Goal: Transaction & Acquisition: Purchase product/service

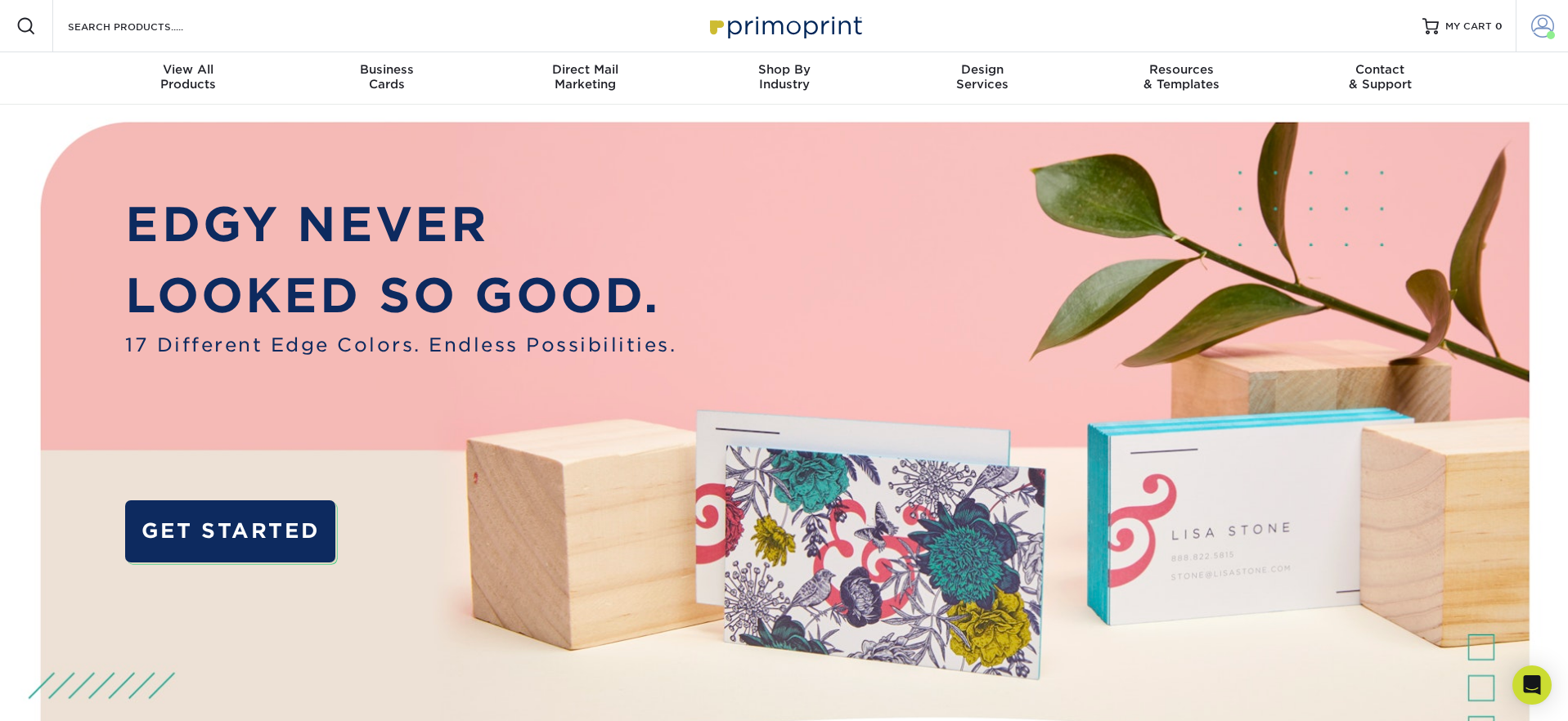
click at [1543, 22] on span at bounding box center [1542, 26] width 22 height 22
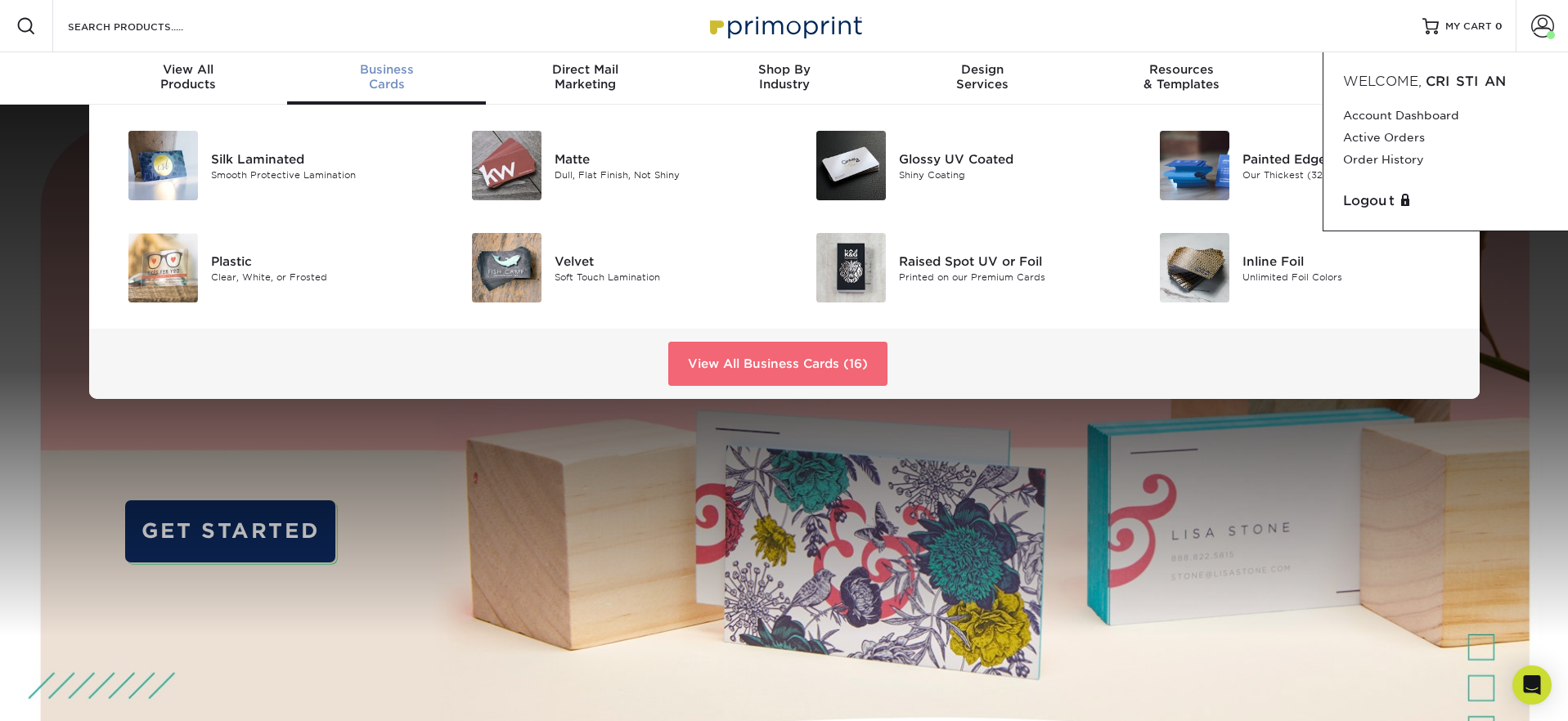
click at [743, 347] on link "View All Business Cards (16)" at bounding box center [777, 363] width 219 height 44
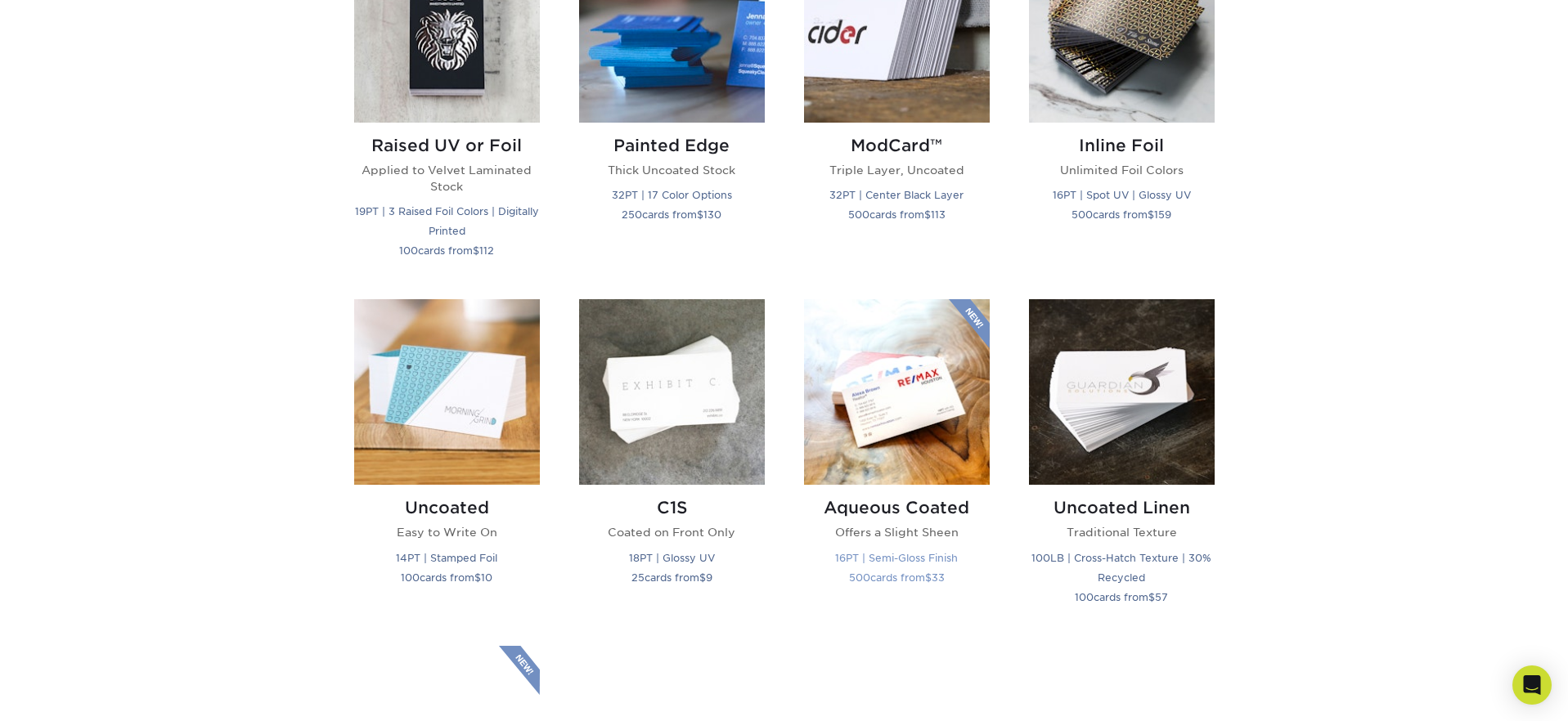
scroll to position [1266, 0]
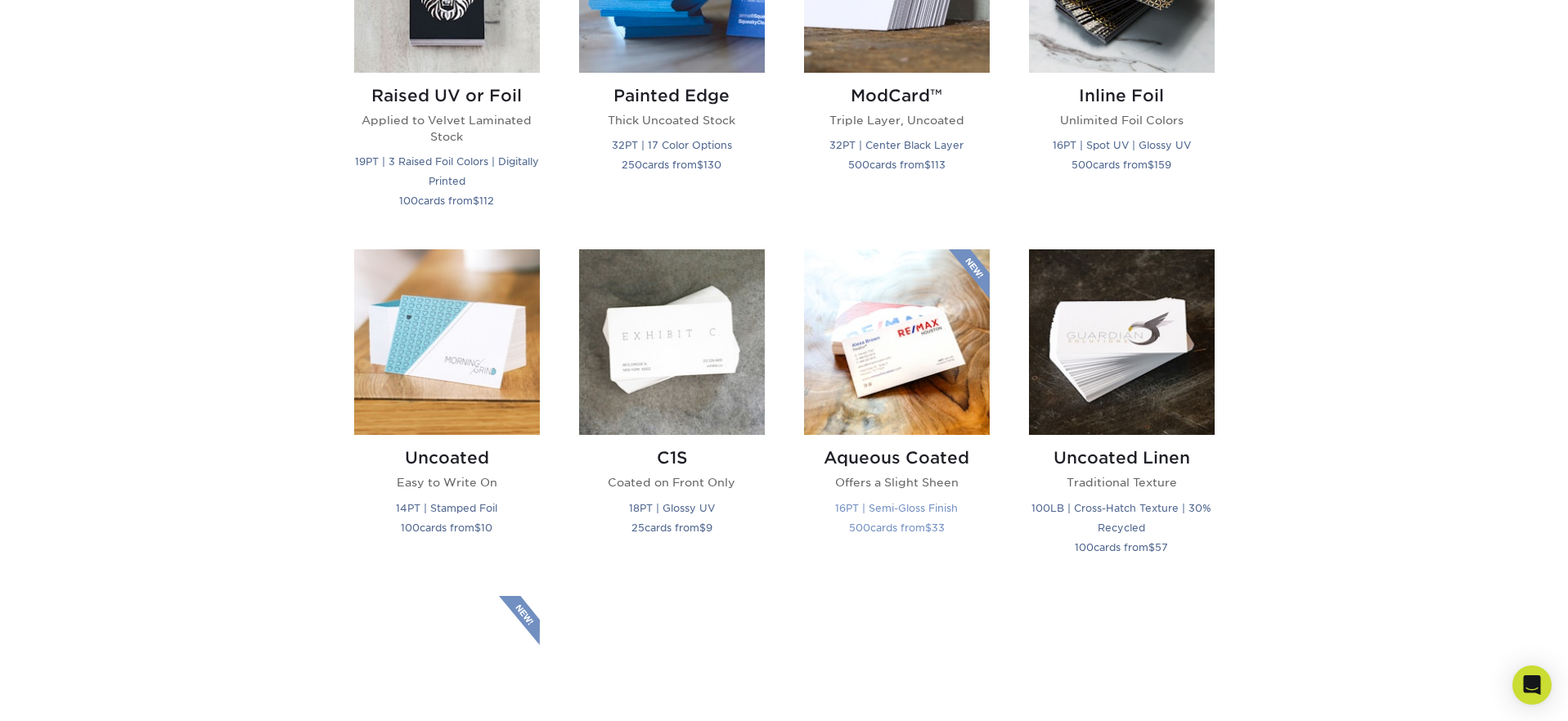
click at [926, 384] on img at bounding box center [896, 342] width 185 height 185
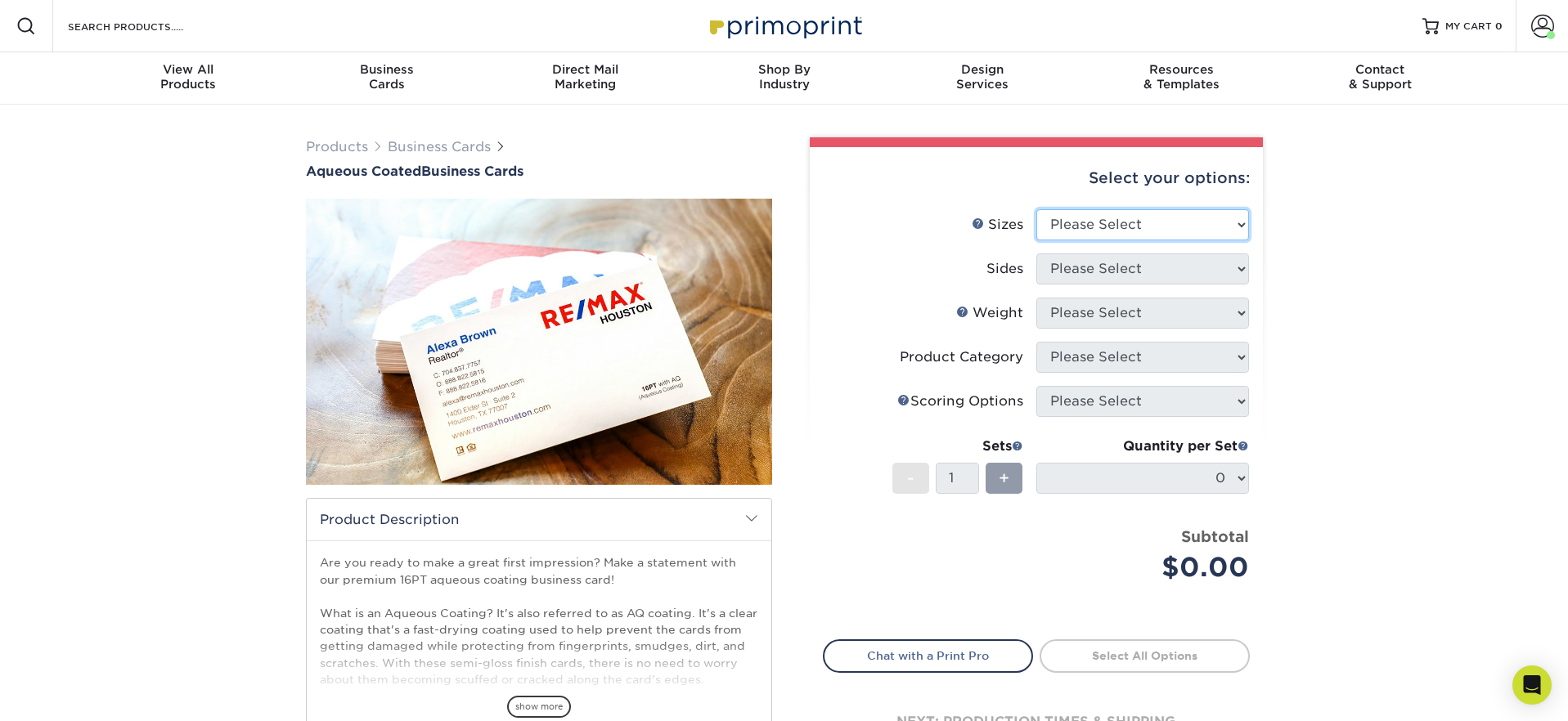
click at [1111, 223] on select "Please Select 1.5" x 3.5" - Mini 1.75" x 3.5" - Mini 2" x 3" - Mini 2" x 3.5" -…" at bounding box center [1142, 224] width 213 height 31
select select "2.00x3.50"
click at [1036, 209] on select "Please Select 1.5" x 3.5" - Mini 1.75" x 3.5" - Mini 2" x 3" - Mini 2" x 3.5" -…" at bounding box center [1142, 224] width 213 height 31
click at [1117, 265] on select "Please Select Print Both Sides Print Front Only" at bounding box center [1142, 269] width 213 height 31
select select "13abbda7-1d64-4f25-8bb2-c179b224825d"
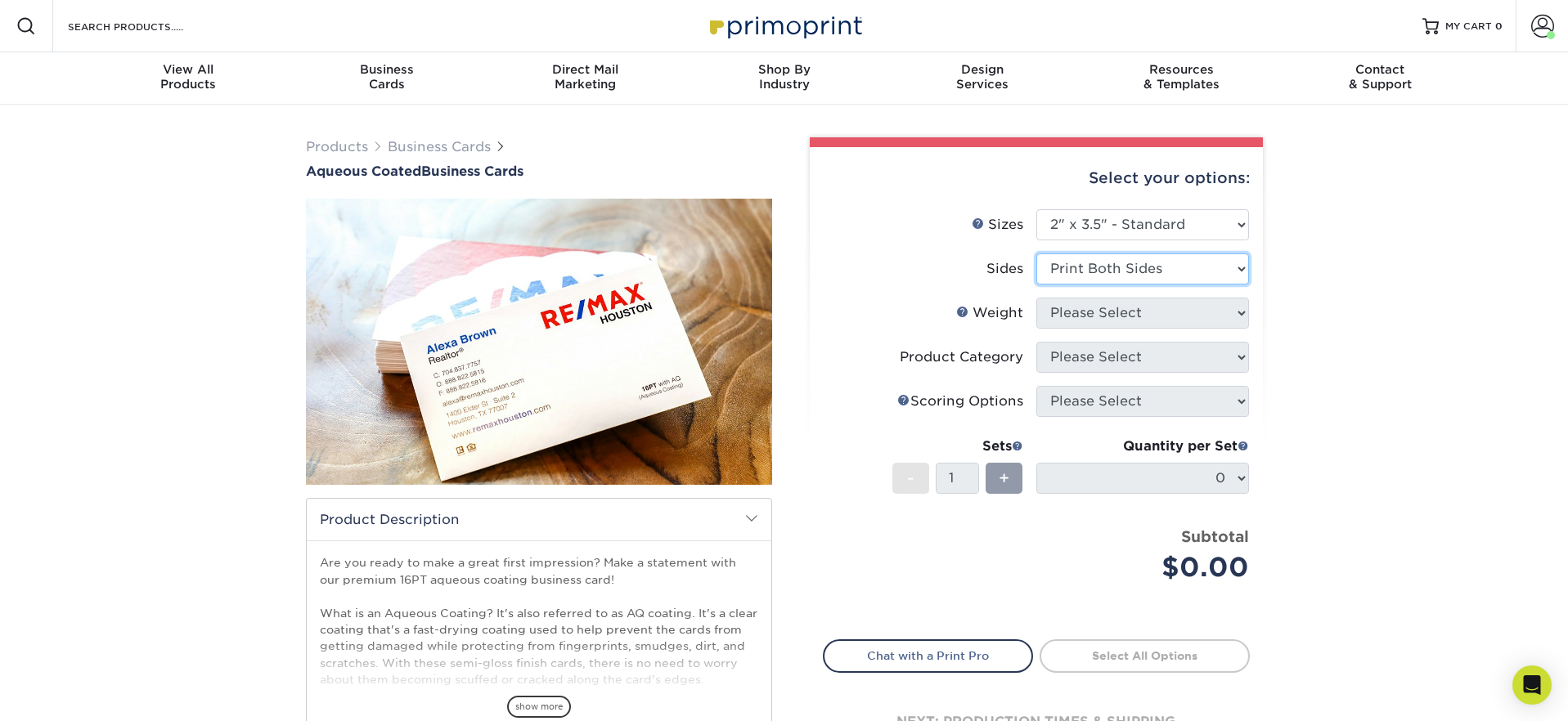
click at [1036, 254] on select "Please Select Print Both Sides Print Front Only" at bounding box center [1142, 269] width 213 height 31
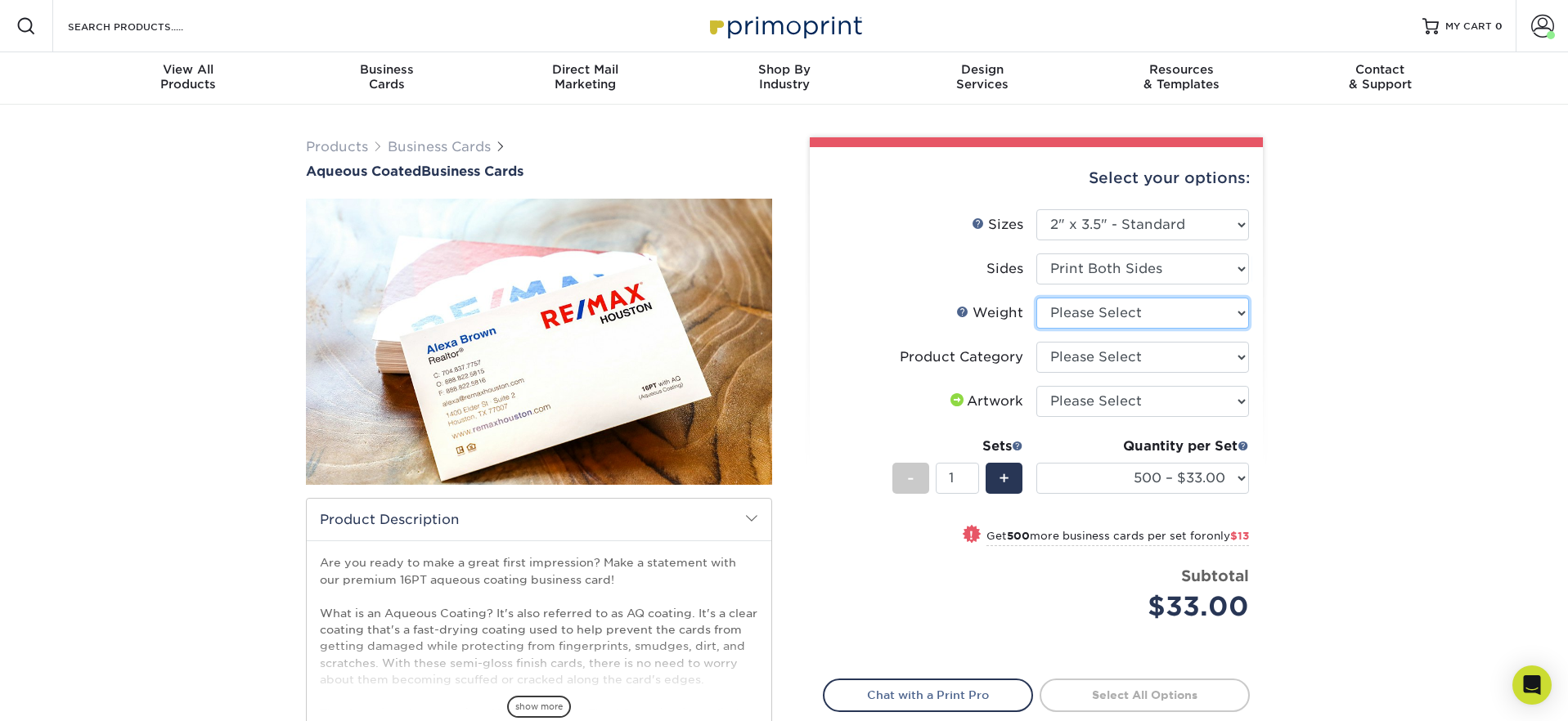
click at [1136, 314] on select "Please Select 16PT" at bounding box center [1142, 313] width 213 height 31
select select "16PT"
click at [1036, 298] on select "Please Select 16PT" at bounding box center [1142, 313] width 213 height 31
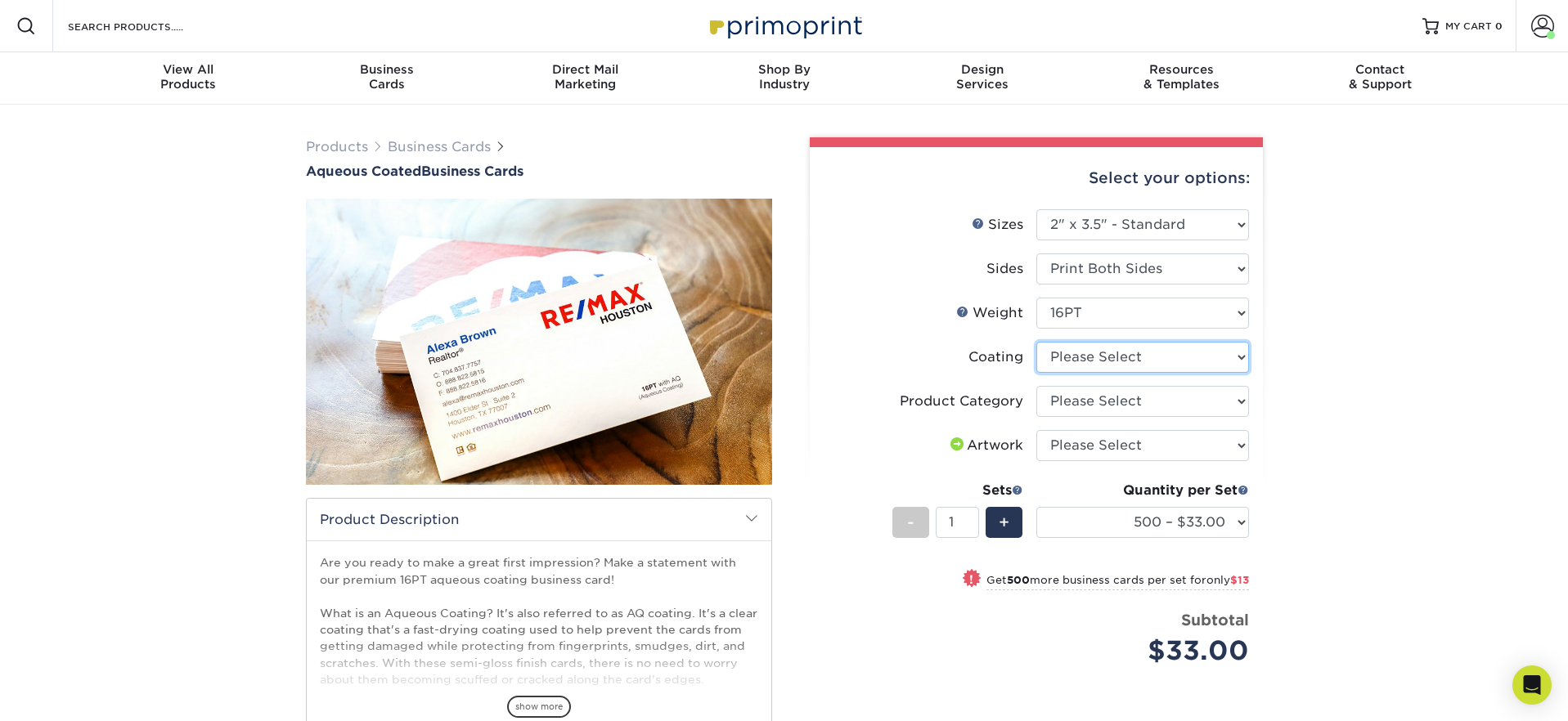
click at [1087, 358] on select at bounding box center [1142, 357] width 213 height 31
select select "d41dab50-ff65-4f4f-bb17-2afe4d36ae33"
click at [1036, 342] on select at bounding box center [1142, 357] width 213 height 31
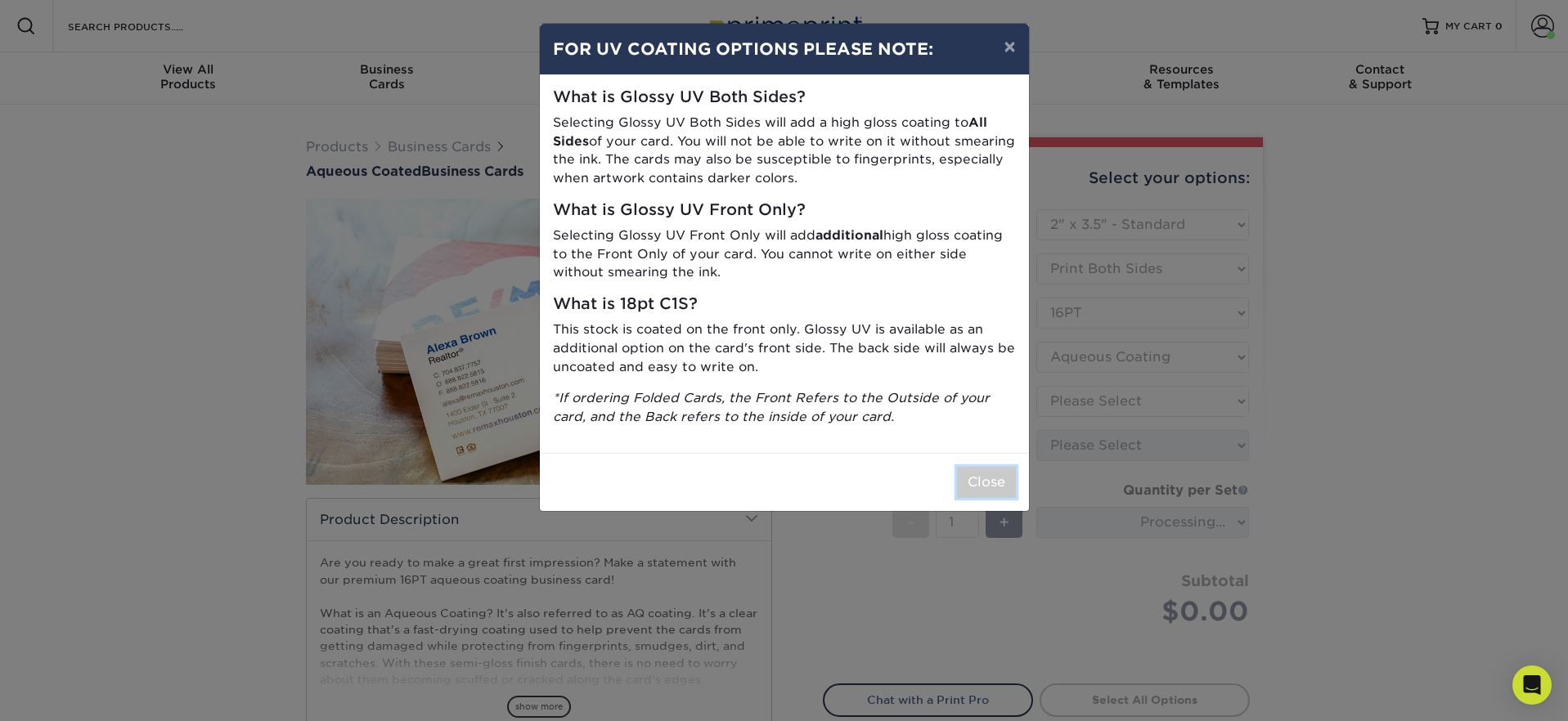
click at [986, 476] on button "Close" at bounding box center [985, 481] width 59 height 31
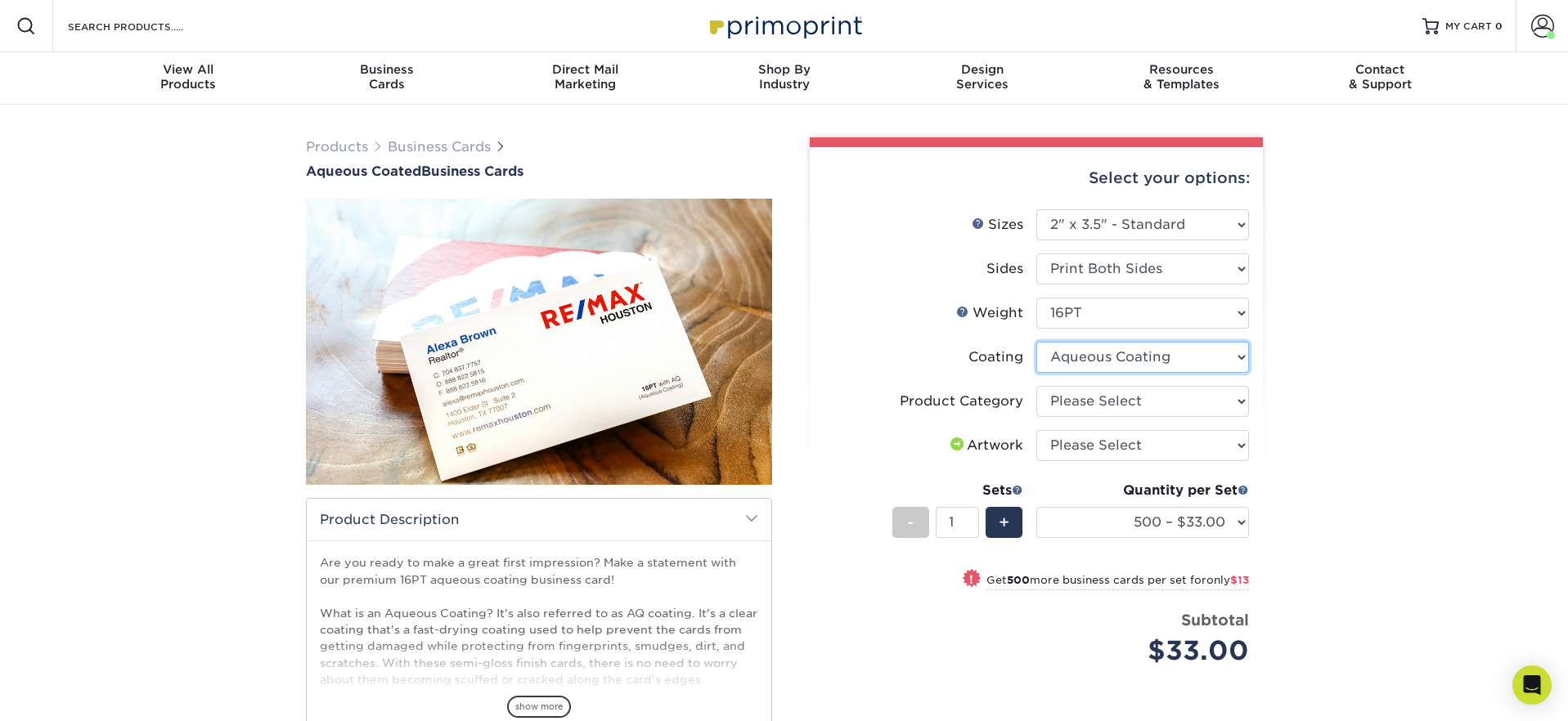
click at [1138, 359] on select at bounding box center [1142, 357] width 213 height 31
click at [1036, 342] on select at bounding box center [1142, 357] width 213 height 31
click at [1098, 392] on select "Please Select Business Cards" at bounding box center [1142, 401] width 213 height 31
select select "3b5148f1-0588-4f88-a218-97bcfdce65c1"
click at [1036, 386] on select "Please Select Business Cards" at bounding box center [1142, 401] width 213 height 31
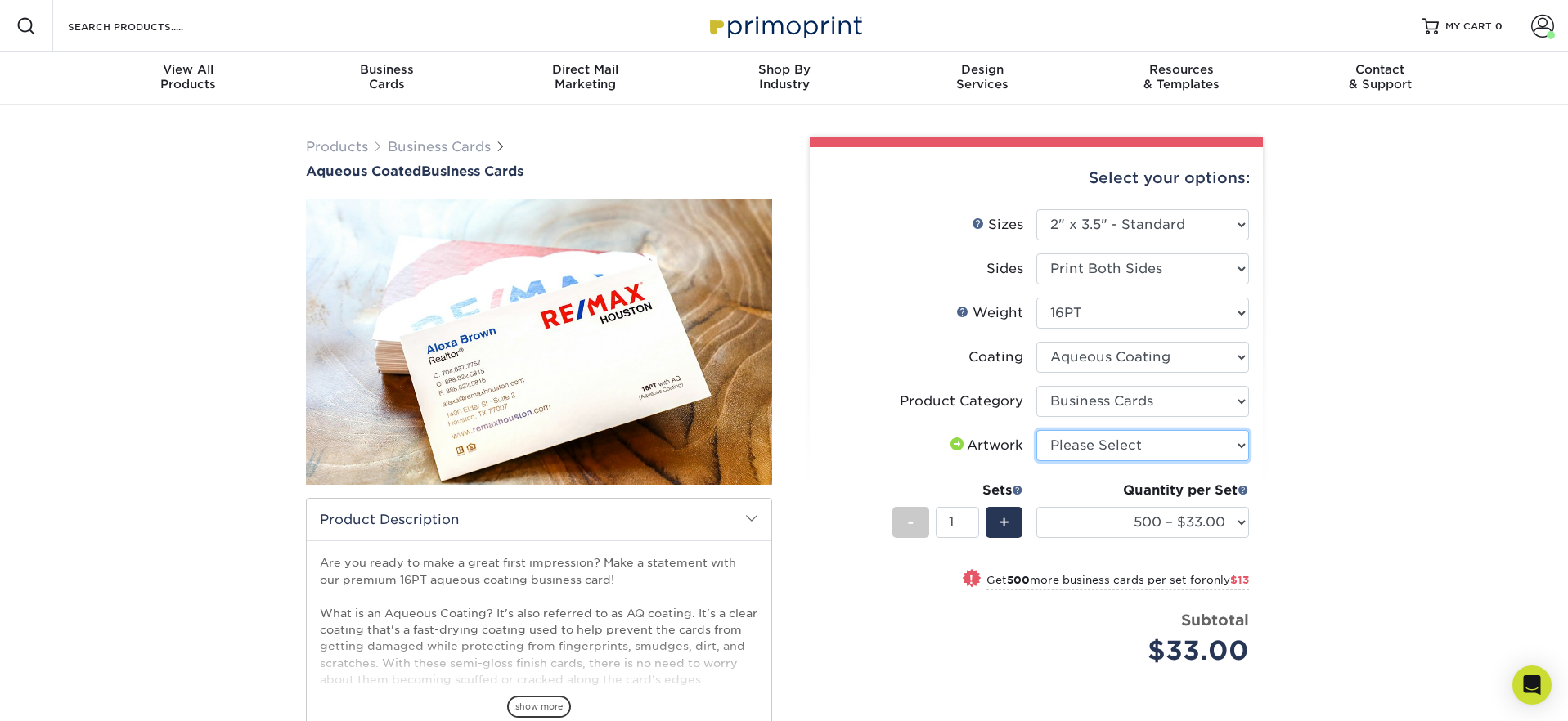
click at [1097, 444] on select "Please Select I will upload files I need a design - $100" at bounding box center [1142, 445] width 213 height 31
select select "upload"
click at [1036, 430] on select "Please Select I will upload files I need a design - $100" at bounding box center [1142, 445] width 213 height 31
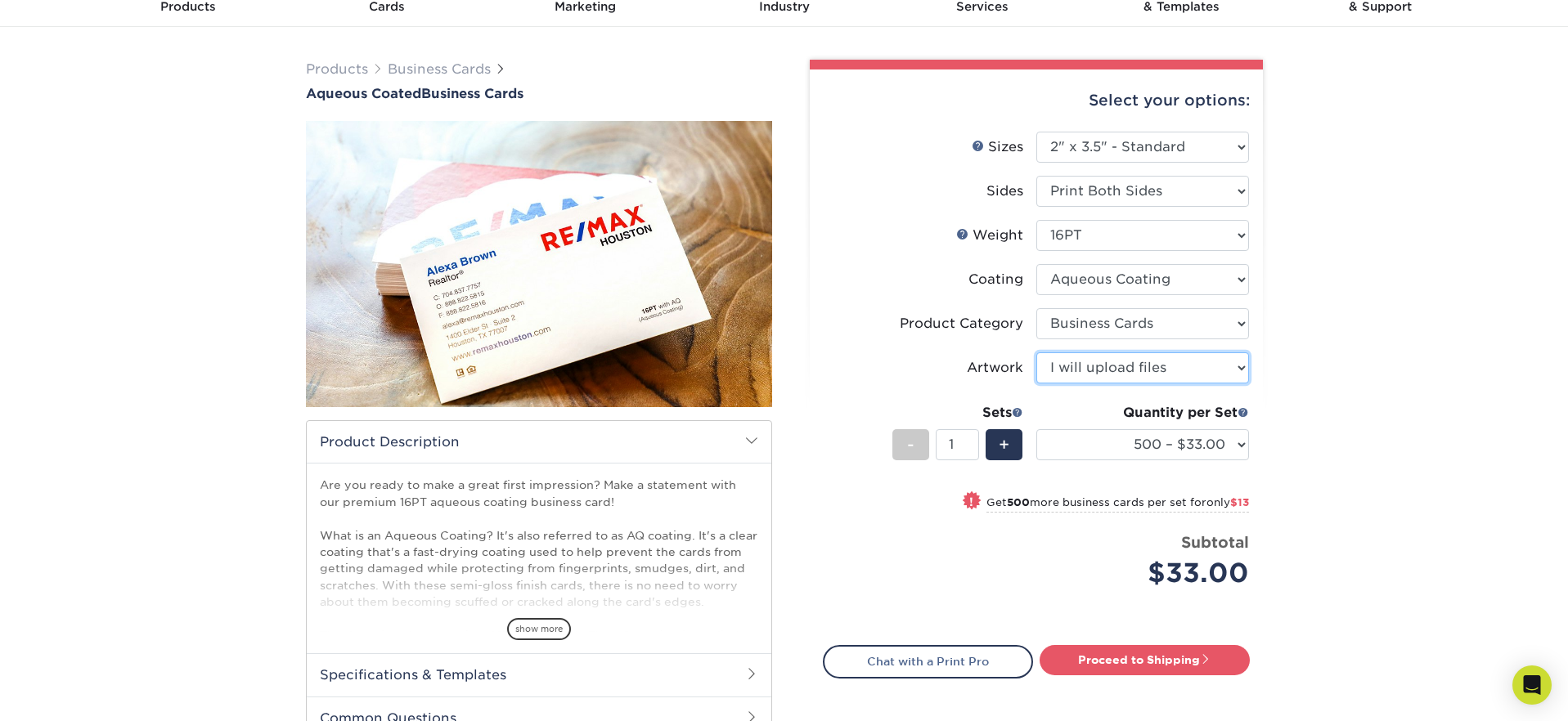
scroll to position [75, 0]
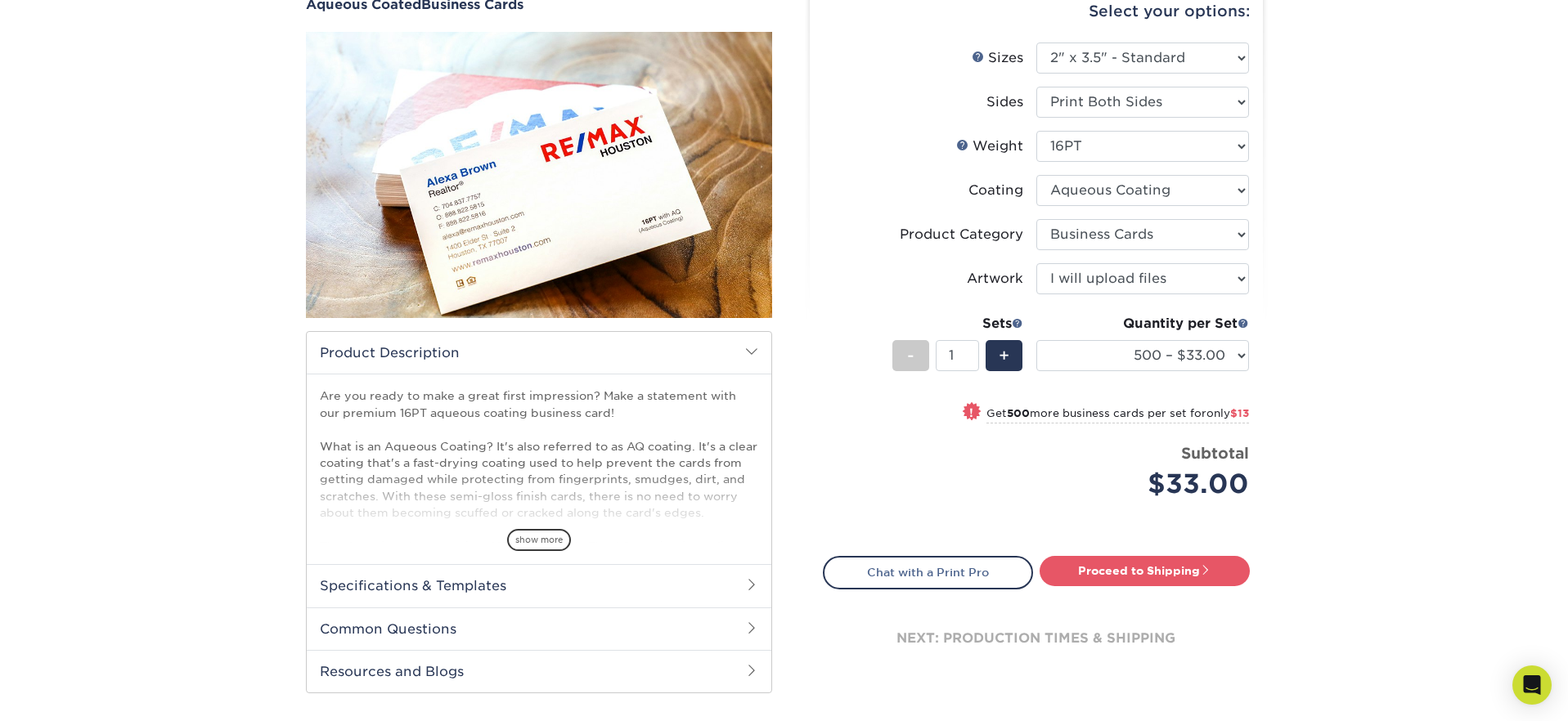
drag, startPoint x: 1383, startPoint y: 433, endPoint x: 1295, endPoint y: 514, distance: 119.6
click at [1383, 434] on div "Products Business Cards Aqueous Coated Business Cards show more $" at bounding box center [784, 348] width 1568 height 820
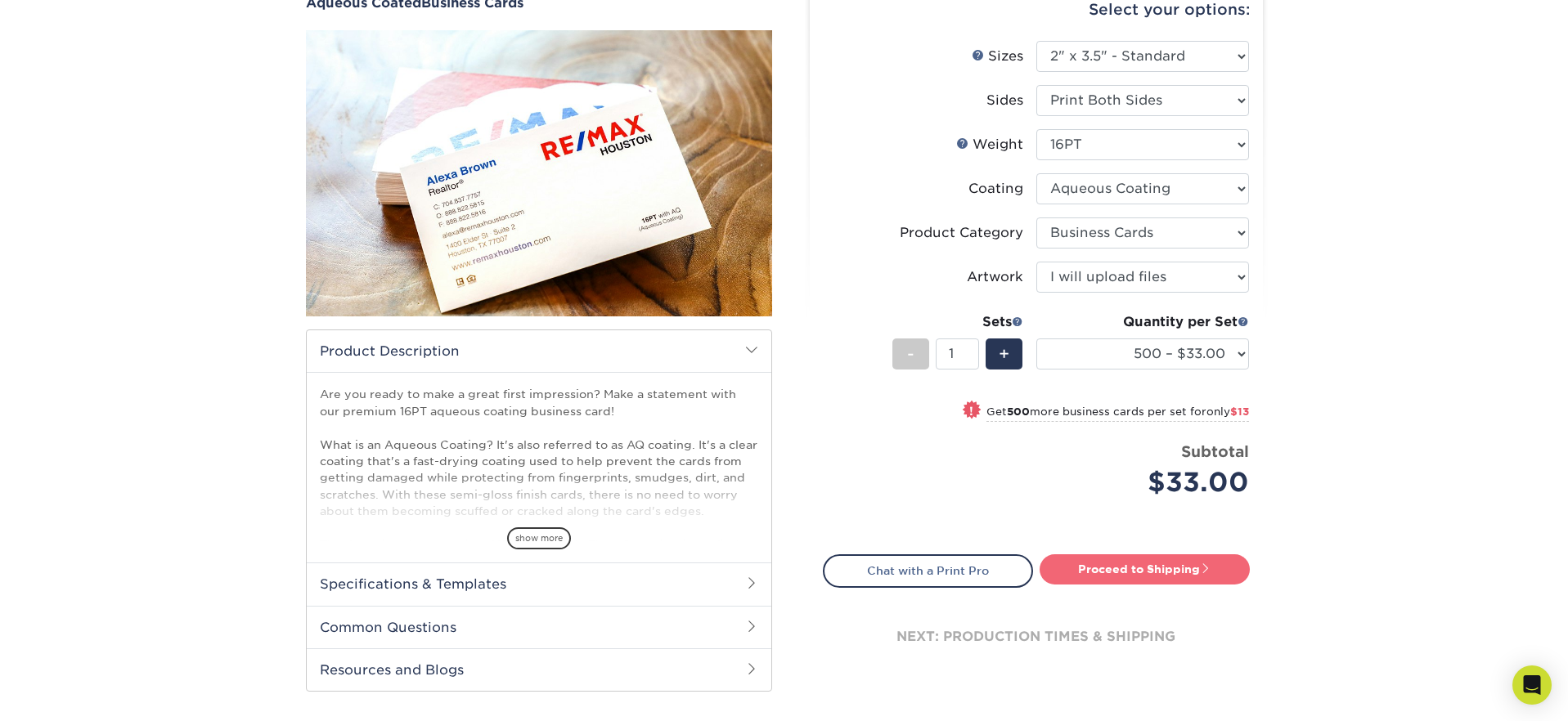
click at [1175, 576] on link "Proceed to Shipping" at bounding box center [1145, 568] width 210 height 29
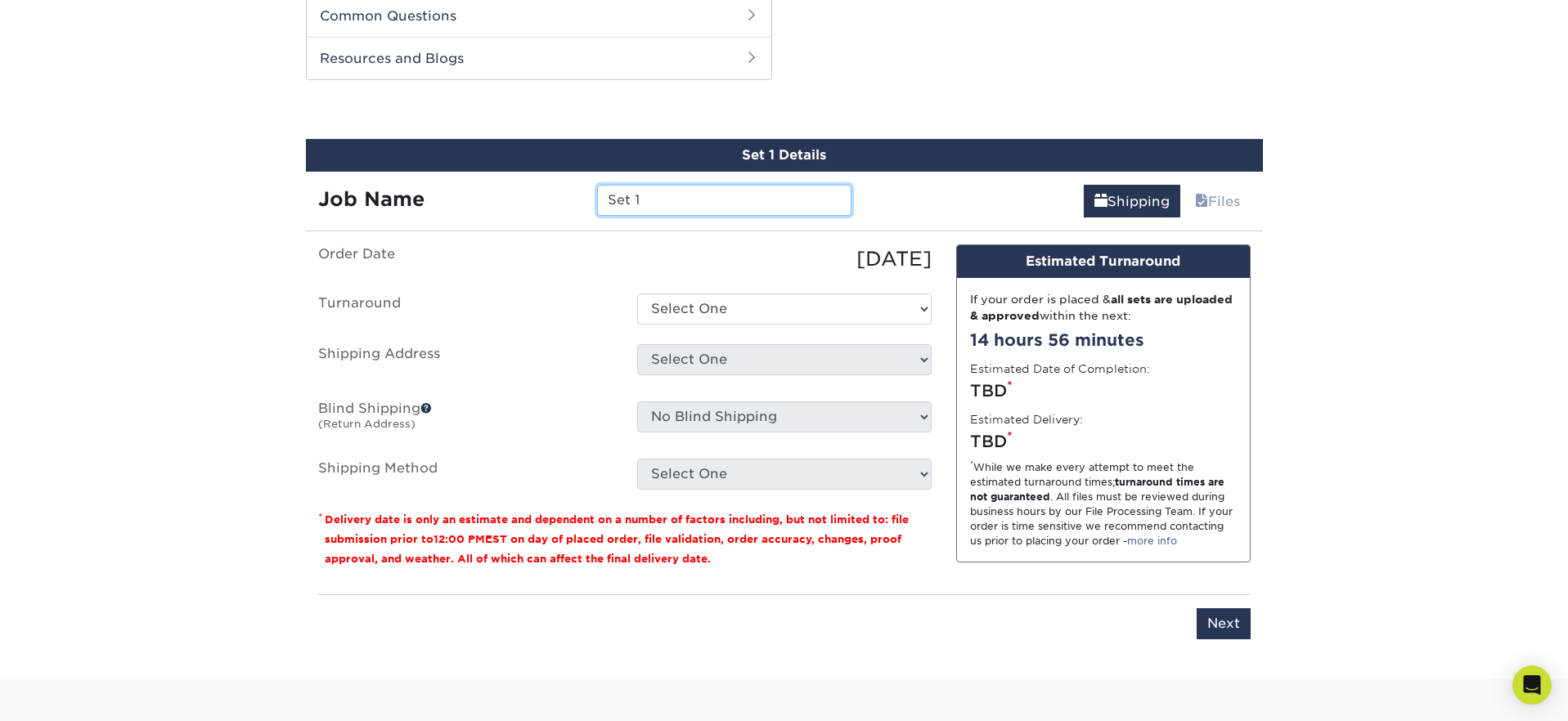
scroll to position [782, 0]
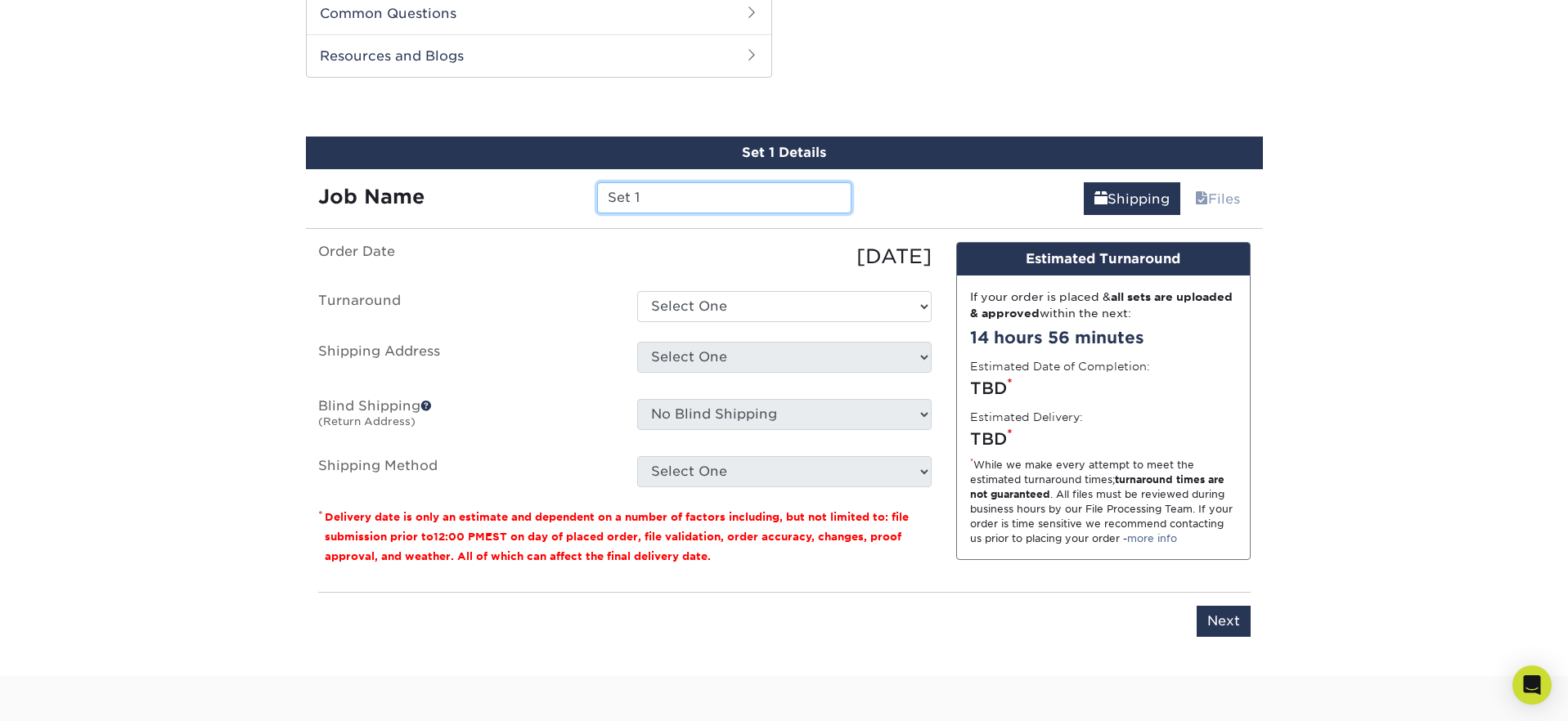
drag, startPoint x: 646, startPoint y: 199, endPoint x: 487, endPoint y: 187, distance: 159.5
click at [487, 187] on div "Job Name Set 1" at bounding box center [584, 198] width 558 height 31
type input "[PERSON_NAME] [PERSON_NAME]"
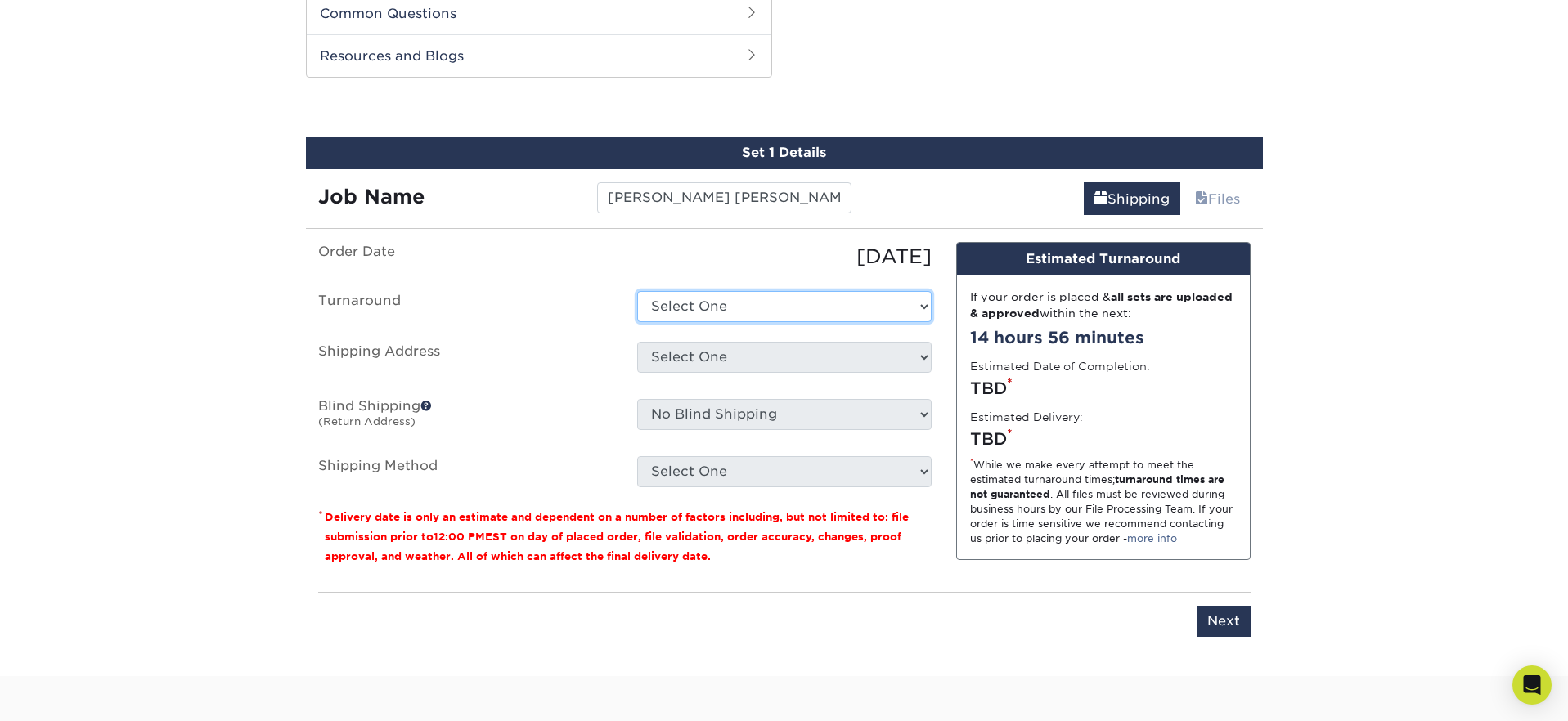
click at [718, 316] on select "Select One 2-4 Business Days 2 Day Next Business Day" at bounding box center [784, 306] width 294 height 31
select select "6247fa13-6ec4-4bd5-81ce-27fae4b5d043"
click at [637, 291] on select "Select One 2-4 Business Days 2 Day Next Business Day" at bounding box center [784, 306] width 294 height 31
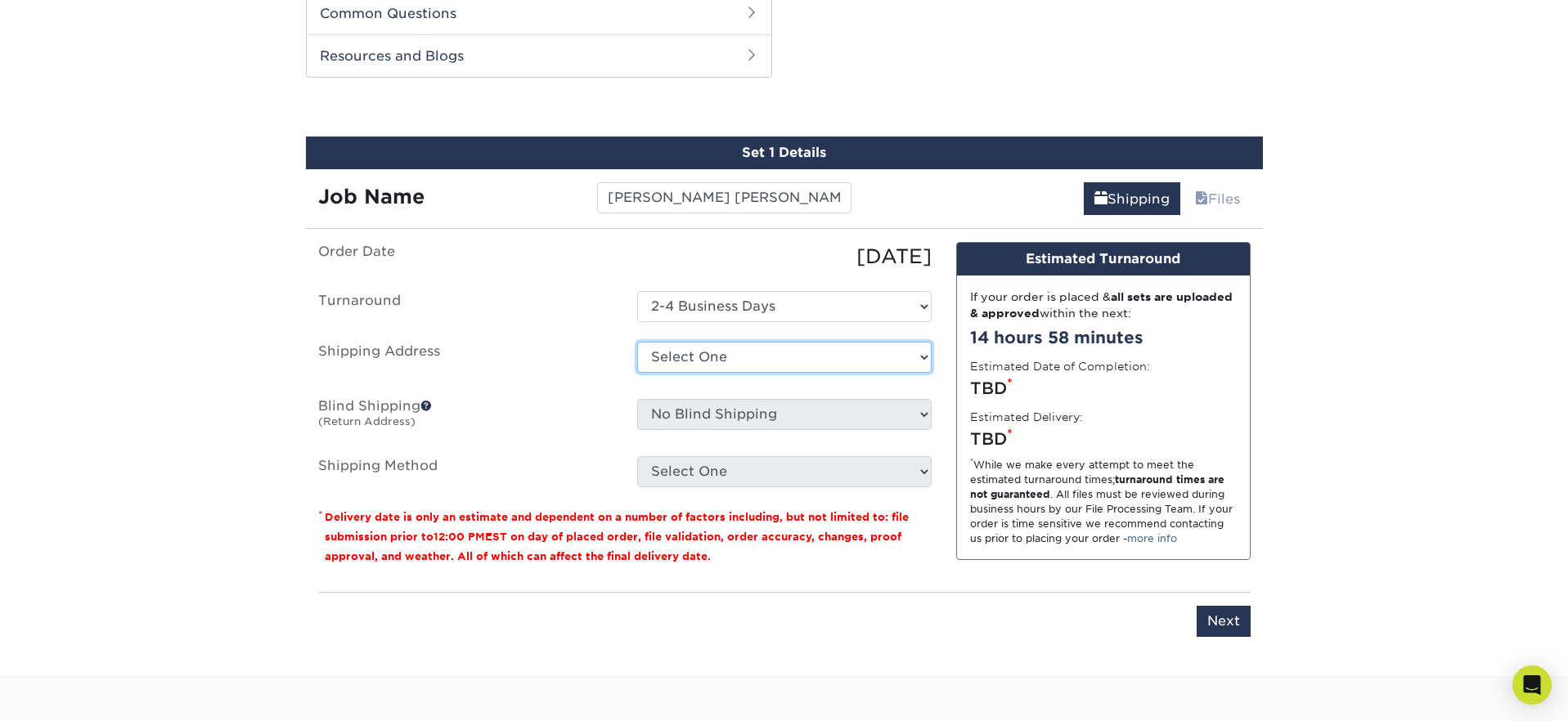
click at [703, 353] on select "Select One 176 S Mountain View Abraham Romero ACO GENERAL CONSTRUCTION Adrian M…" at bounding box center [784, 357] width 294 height 31
select select "277634"
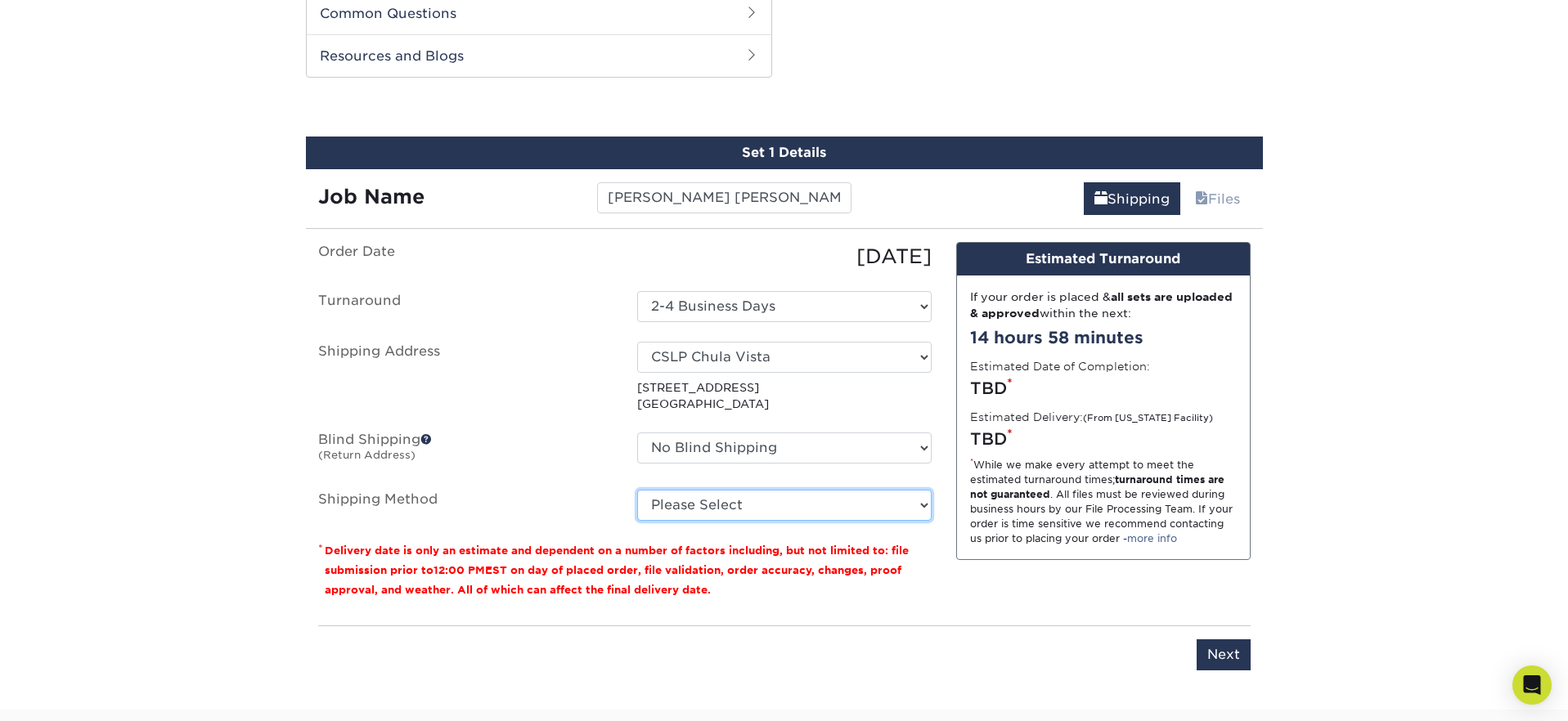
click at [695, 508] on select "Please Select Ground Shipping (+$8.96) 3 Day Shipping Service (+$15.36) 2 Day A…" at bounding box center [784, 505] width 294 height 31
select select "03"
click at [637, 490] on select "Please Select Ground Shipping (+$8.96) 3 Day Shipping Service (+$15.36) 2 Day A…" at bounding box center [784, 505] width 294 height 31
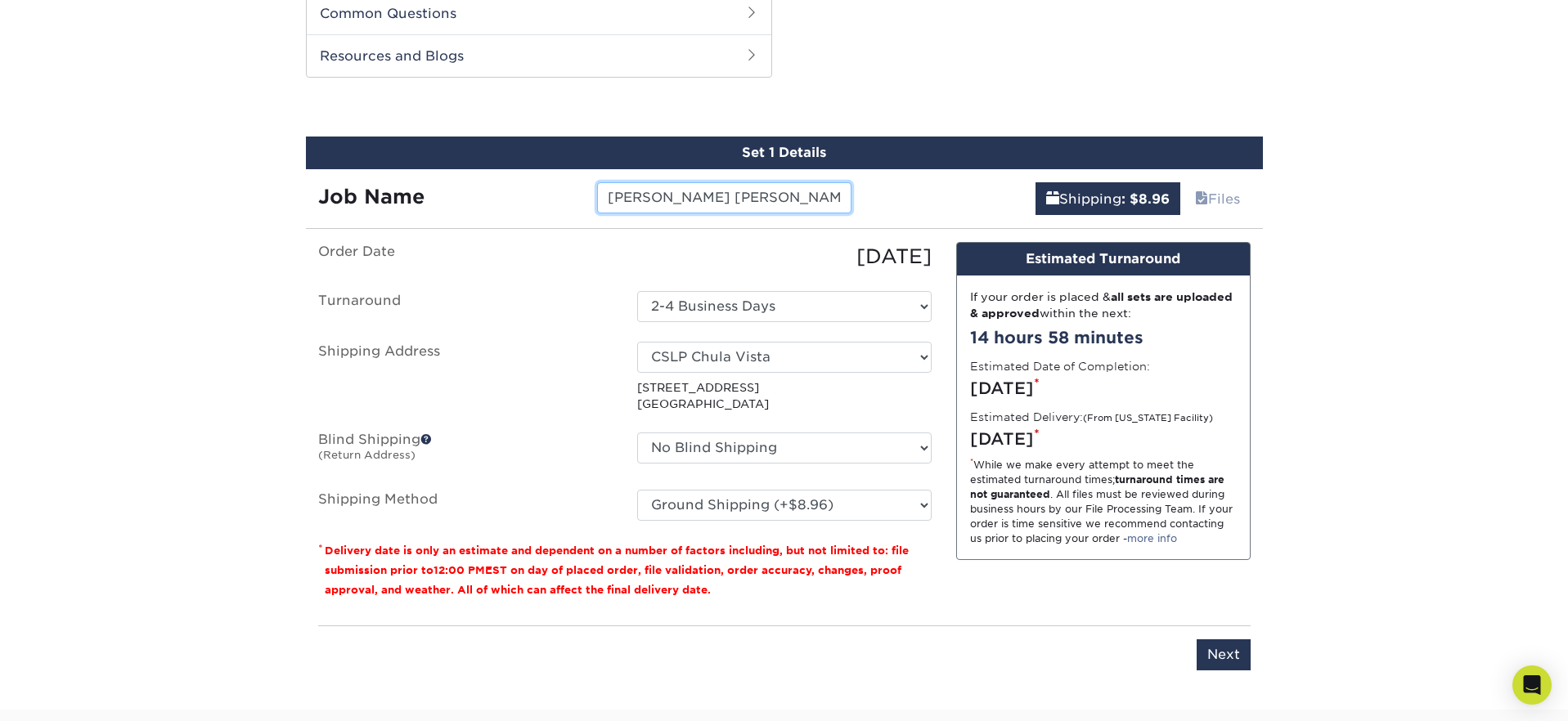
click at [809, 196] on input "[PERSON_NAME] [PERSON_NAME]" at bounding box center [723, 198] width 254 height 31
click at [590, 306] on label "Turnaround" at bounding box center [465, 306] width 318 height 31
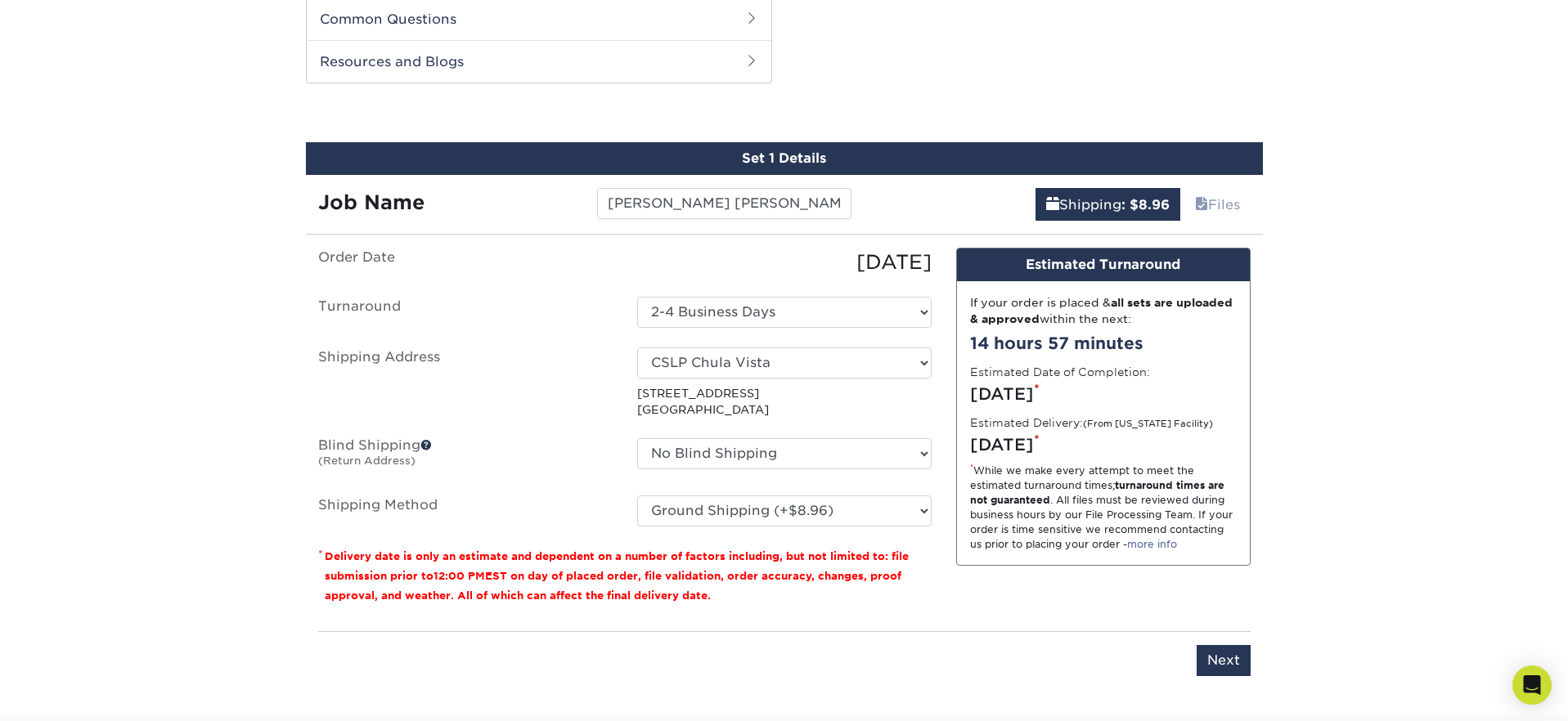
scroll to position [775, 0]
drag, startPoint x: 1087, startPoint y: 611, endPoint x: 1200, endPoint y: 614, distance: 113.0
click at [1100, 612] on div "Design Estimated Turnaround If your order is placed & all sets are uploaded & a…" at bounding box center [1102, 433] width 318 height 370
click at [1221, 654] on input "Next" at bounding box center [1223, 661] width 54 height 31
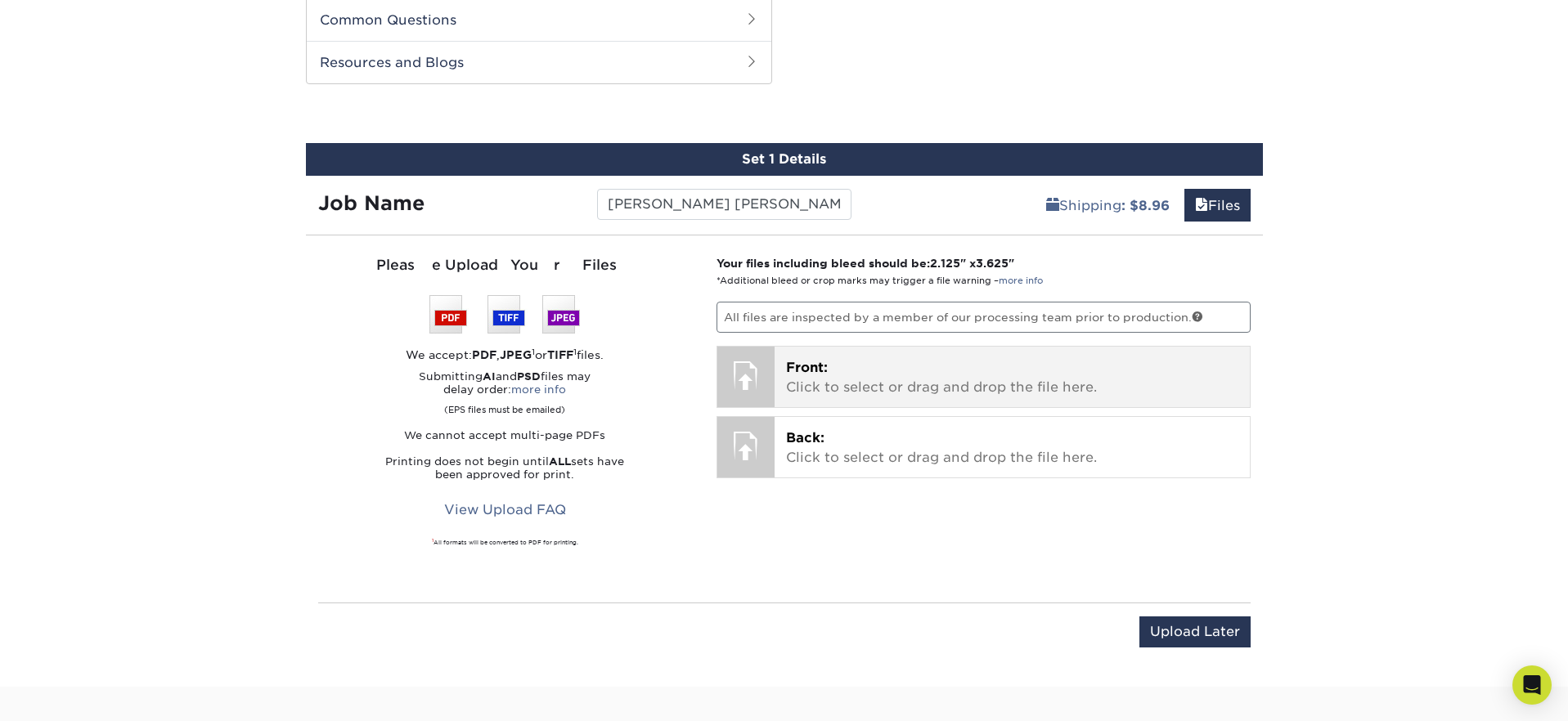
click at [802, 362] on span "Front:" at bounding box center [806, 367] width 42 height 16
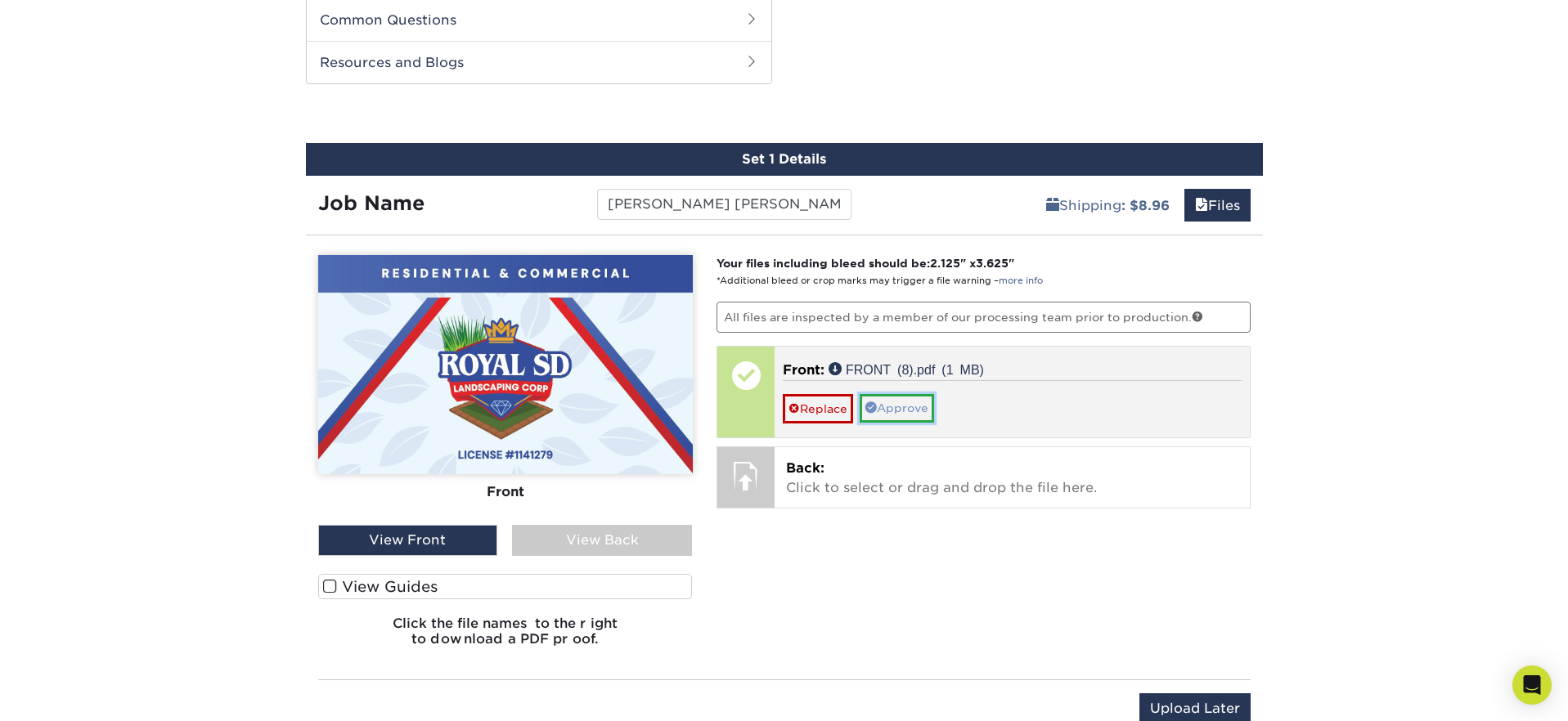
click at [903, 400] on link "Approve" at bounding box center [896, 408] width 74 height 28
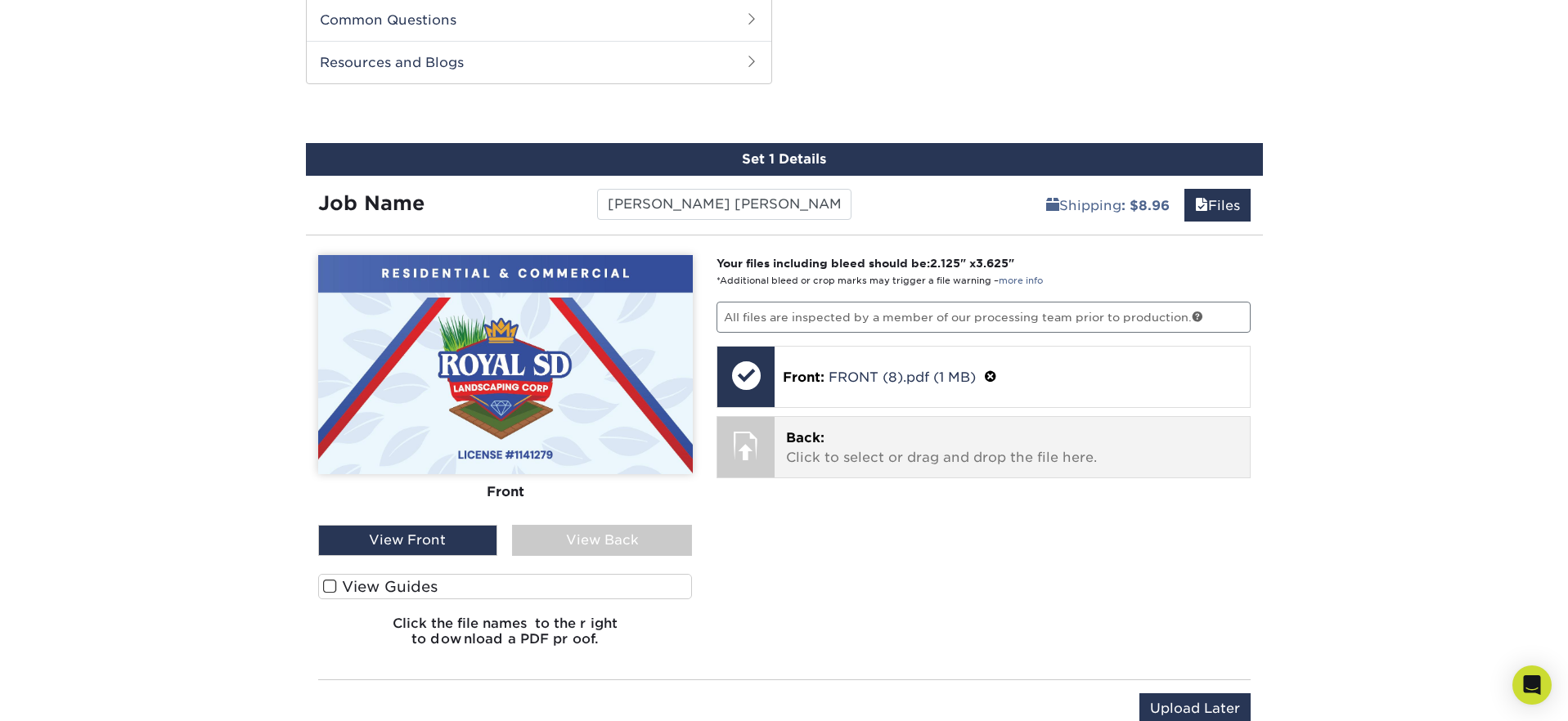
click at [821, 439] on span "Back:" at bounding box center [805, 437] width 38 height 16
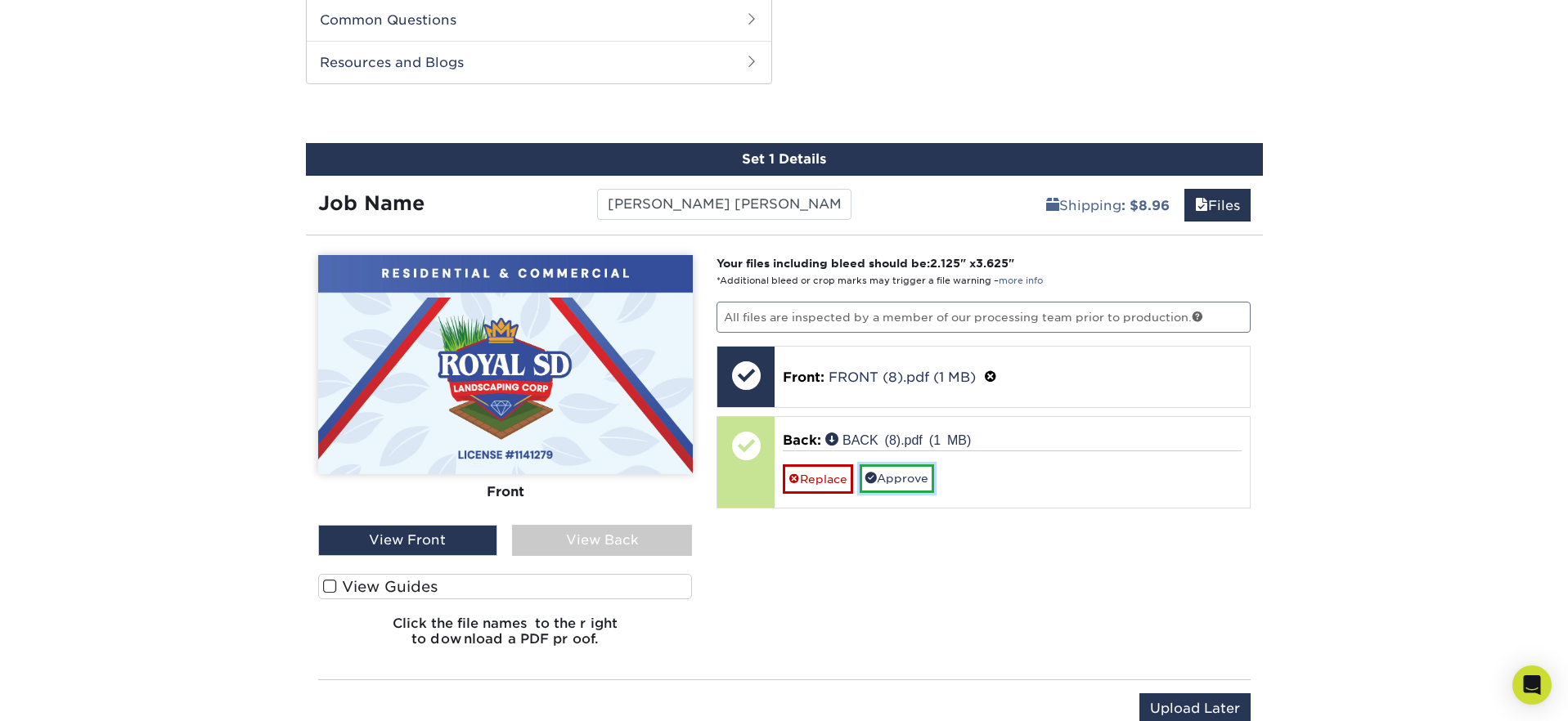
click at [903, 477] on link "Approve" at bounding box center [896, 478] width 74 height 28
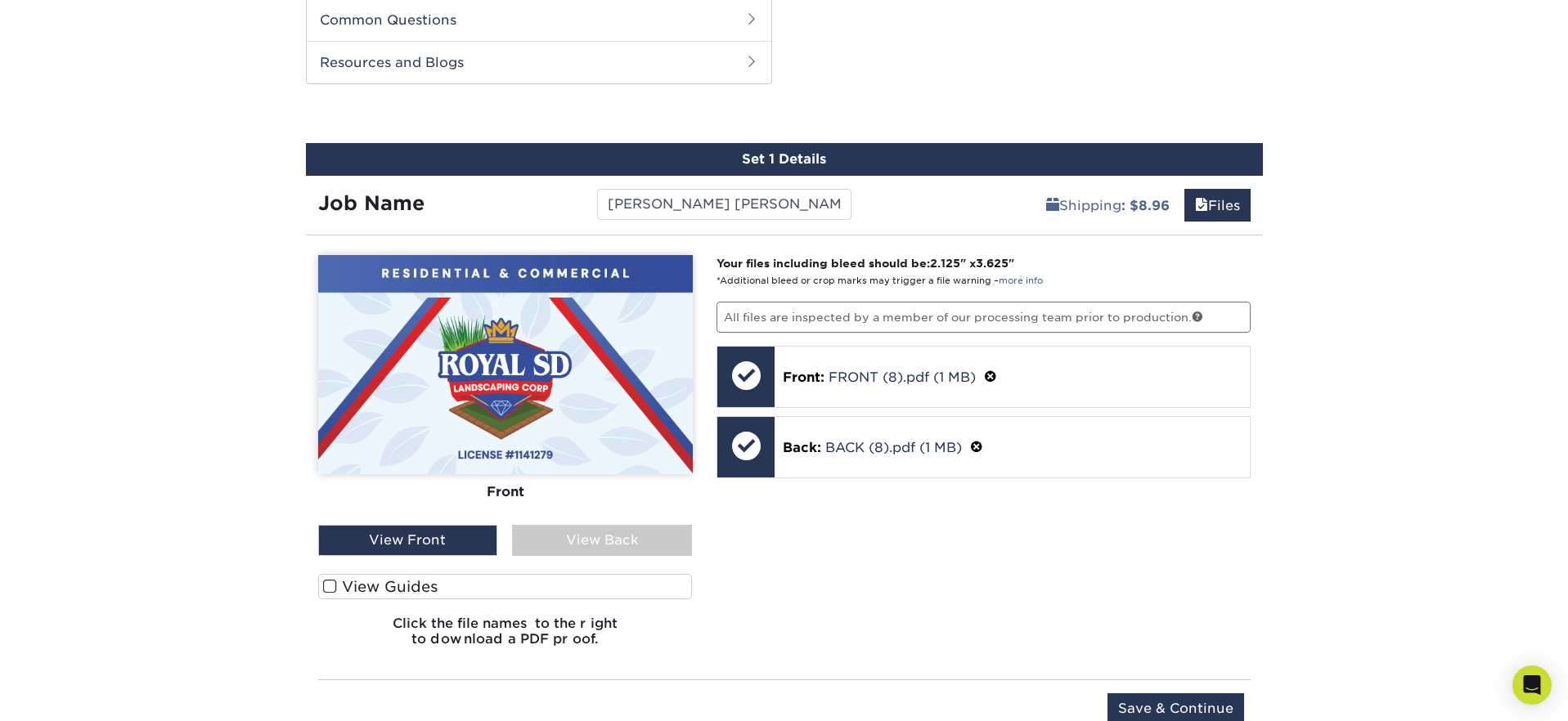
click at [555, 552] on div "View Back" at bounding box center [601, 539] width 180 height 31
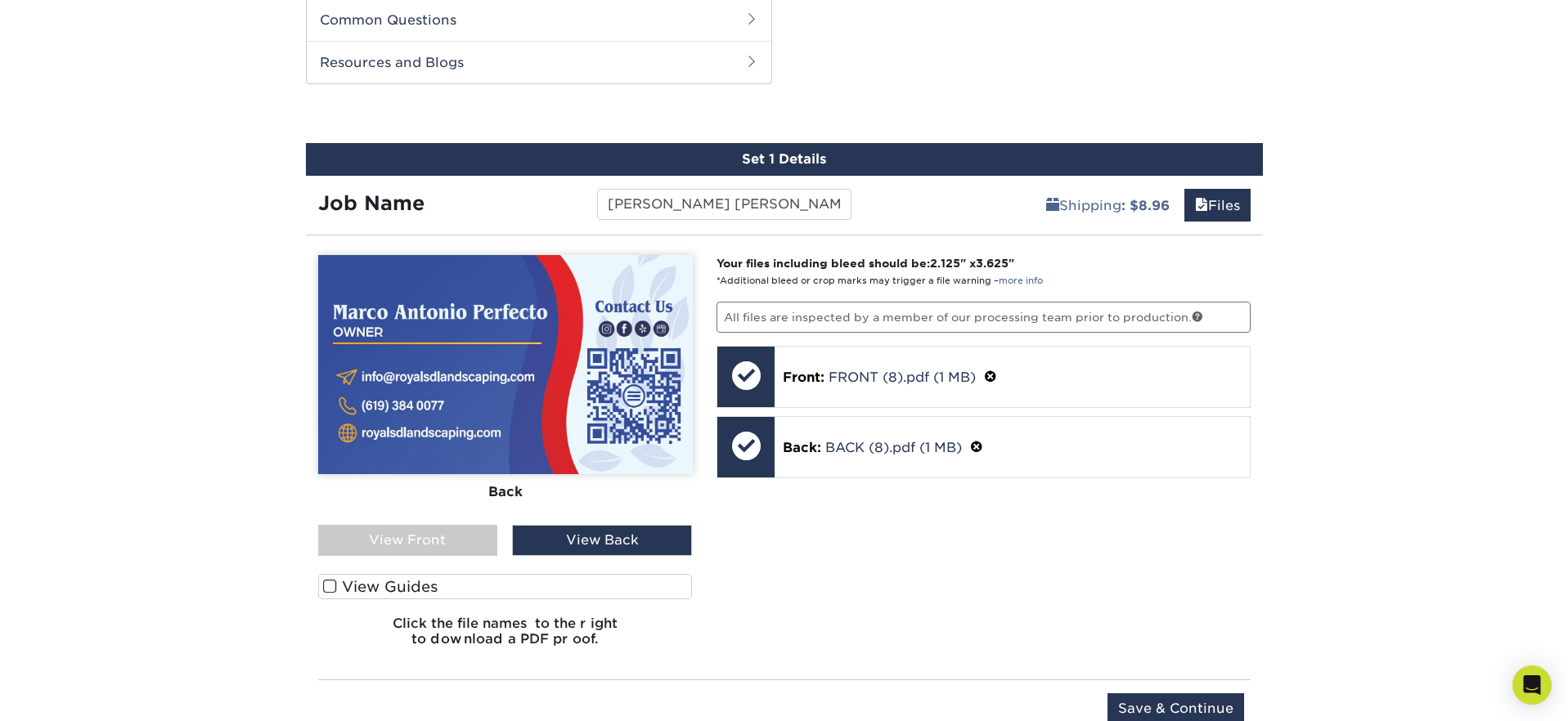
click at [855, 614] on div "Your files including bleed should be: 2.125 " x 3.625 " *Additional bleed or cr…" at bounding box center [984, 457] width 558 height 405
click at [887, 627] on div "Your files including bleed should be: 2.125 " x 3.625 " *Additional bleed or cr…" at bounding box center [984, 457] width 558 height 405
drag, startPoint x: 461, startPoint y: 544, endPoint x: 477, endPoint y: 543, distance: 16.0
click at [461, 544] on div "View Front" at bounding box center [408, 539] width 180 height 31
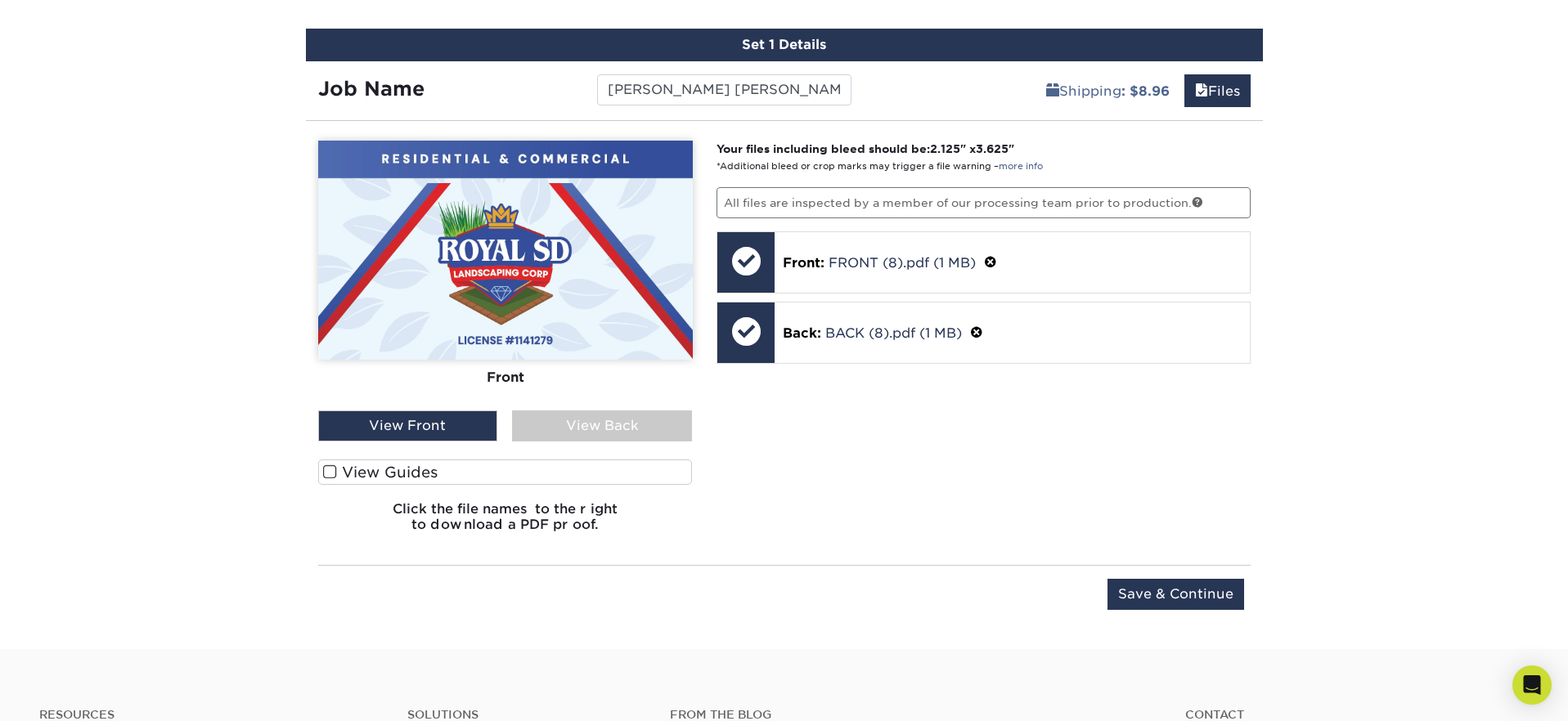
scroll to position [900, 0]
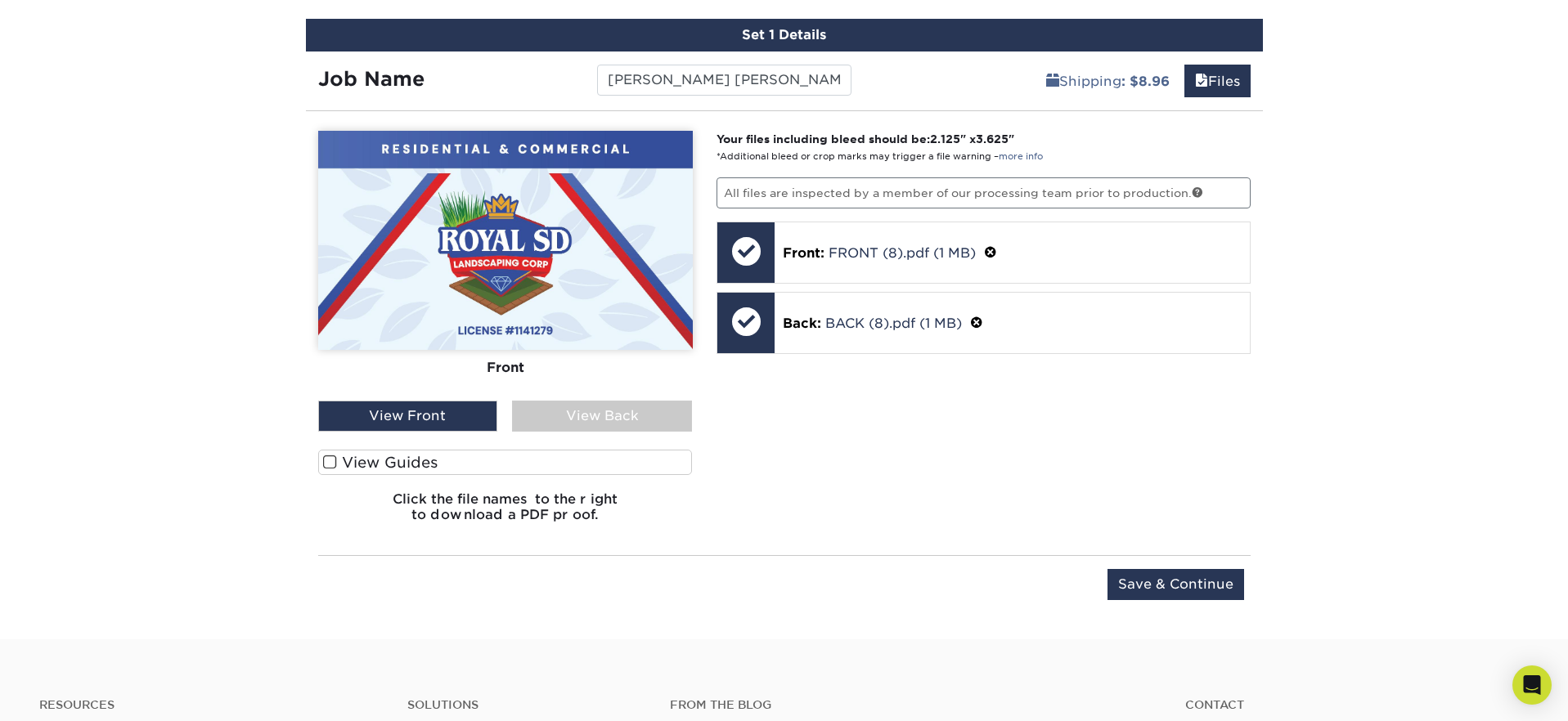
click at [570, 424] on div "View Back" at bounding box center [601, 416] width 180 height 31
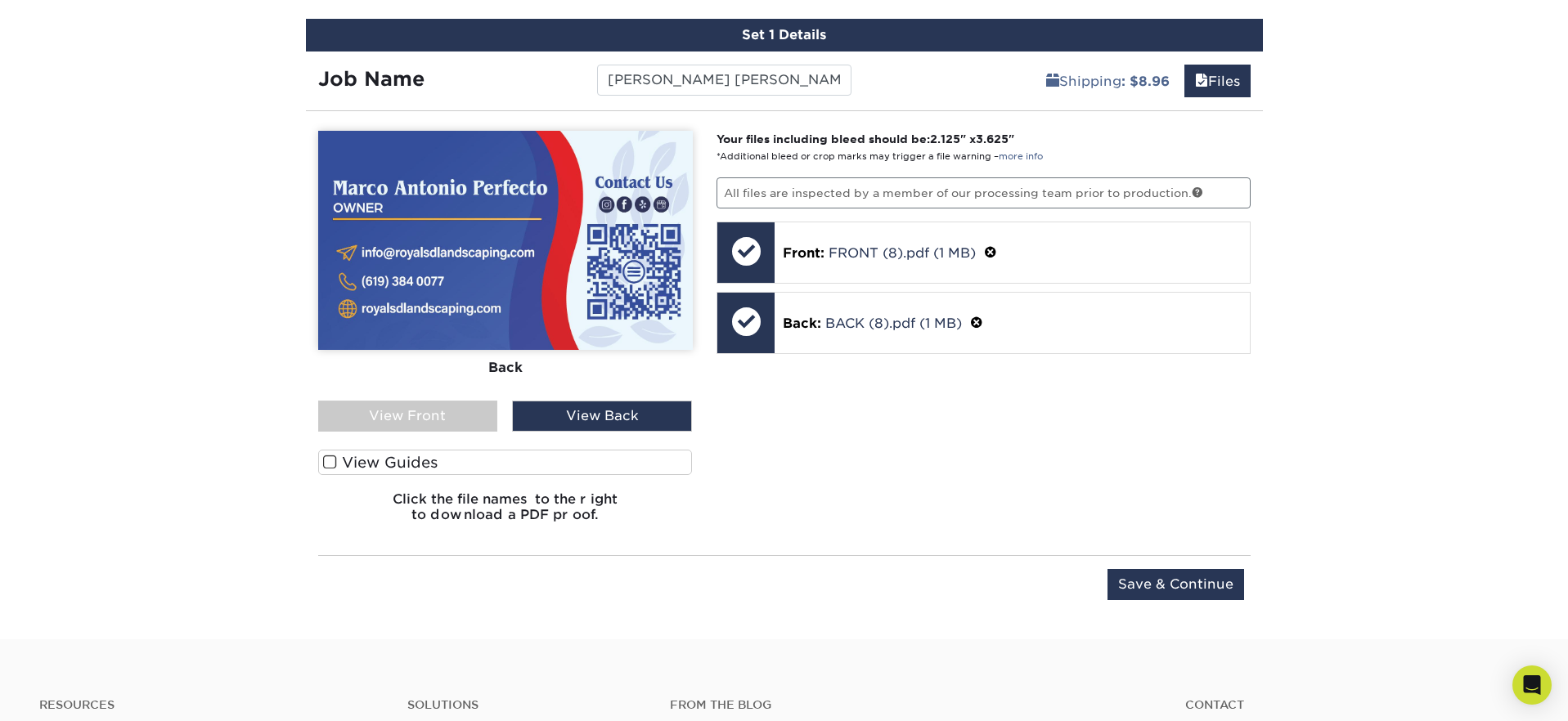
click at [446, 403] on div "View Front" at bounding box center [408, 416] width 180 height 31
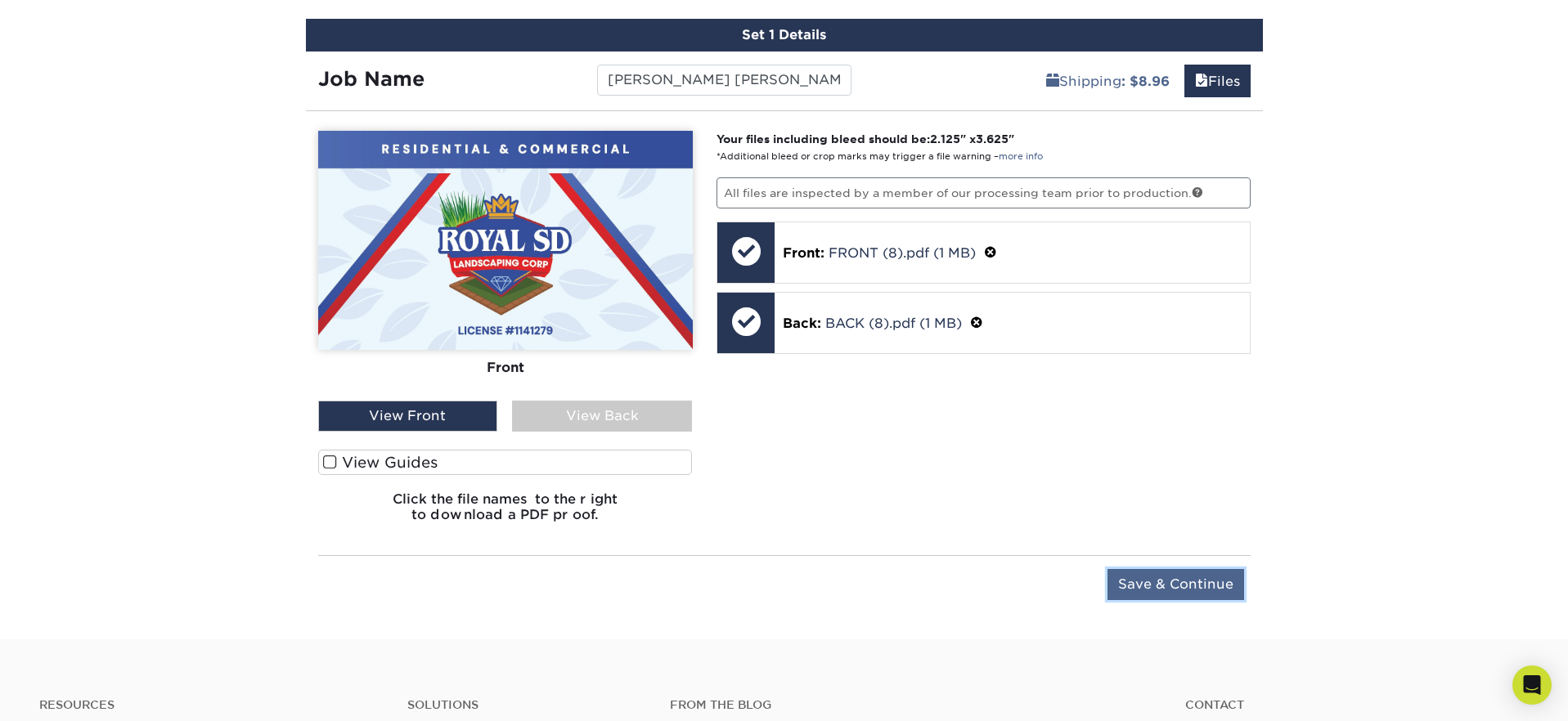
click at [1149, 586] on input "Save & Continue" at bounding box center [1176, 584] width 137 height 31
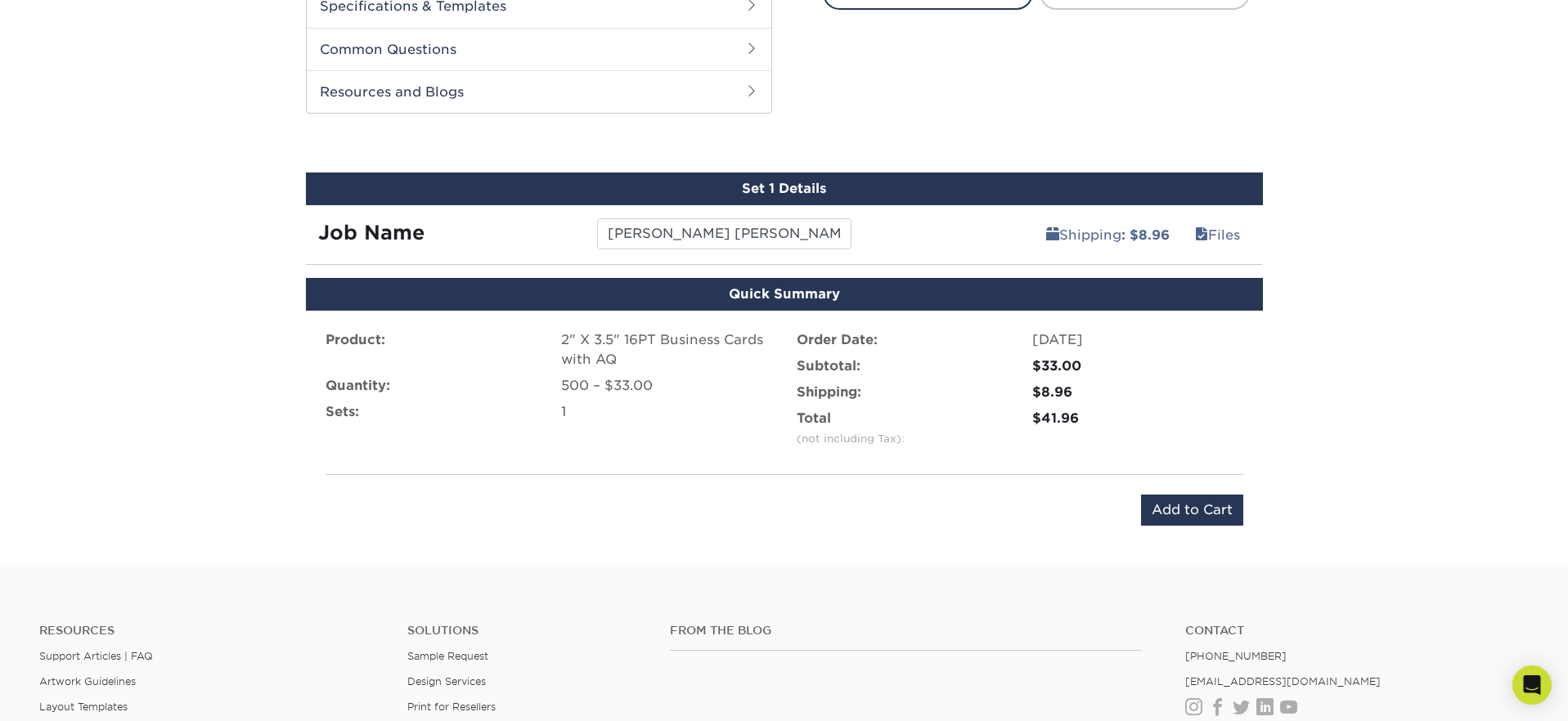
scroll to position [744, 0]
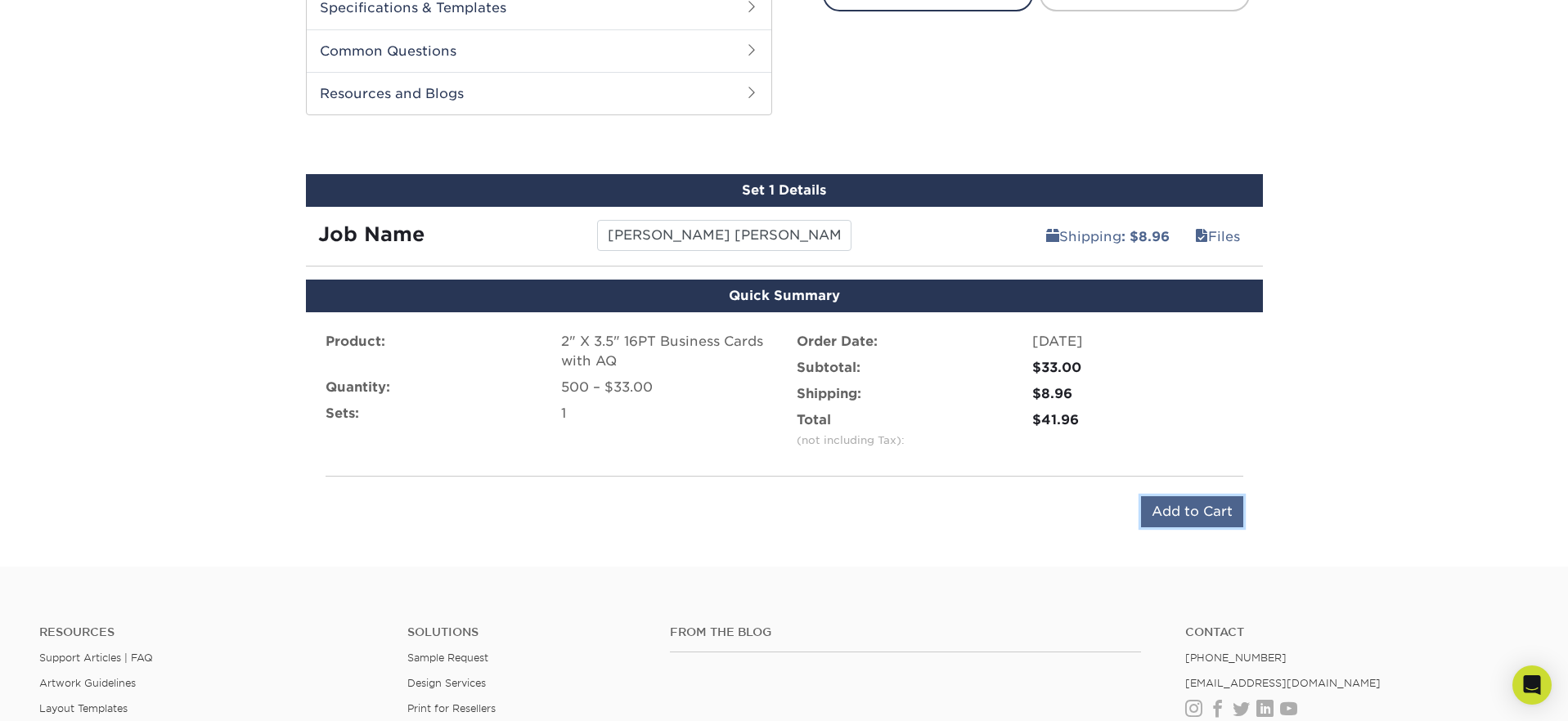
click at [1179, 503] on input "Add to Cart" at bounding box center [1191, 511] width 102 height 31
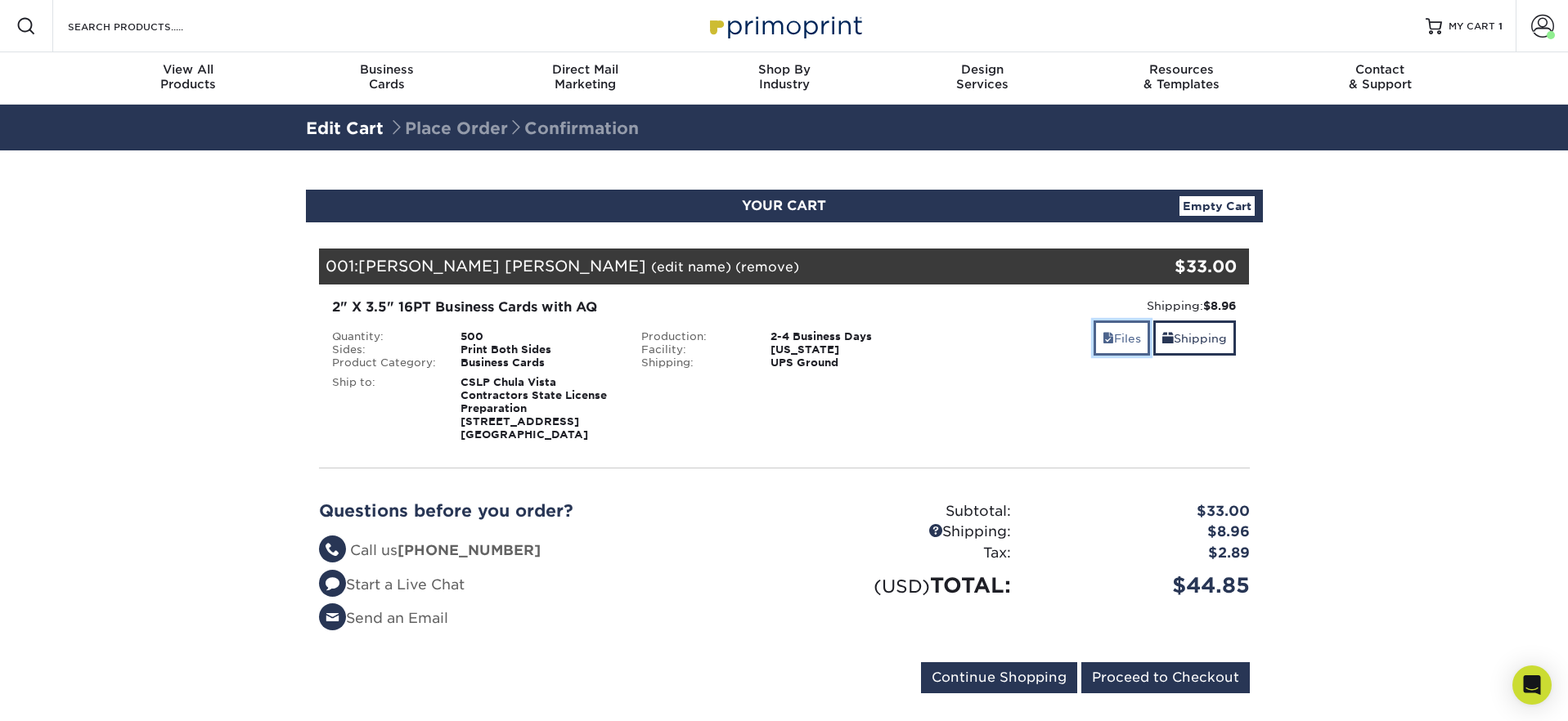
drag, startPoint x: 1121, startPoint y: 338, endPoint x: 1101, endPoint y: 353, distance: 25.0
click at [1121, 338] on link "Files" at bounding box center [1121, 338] width 56 height 36
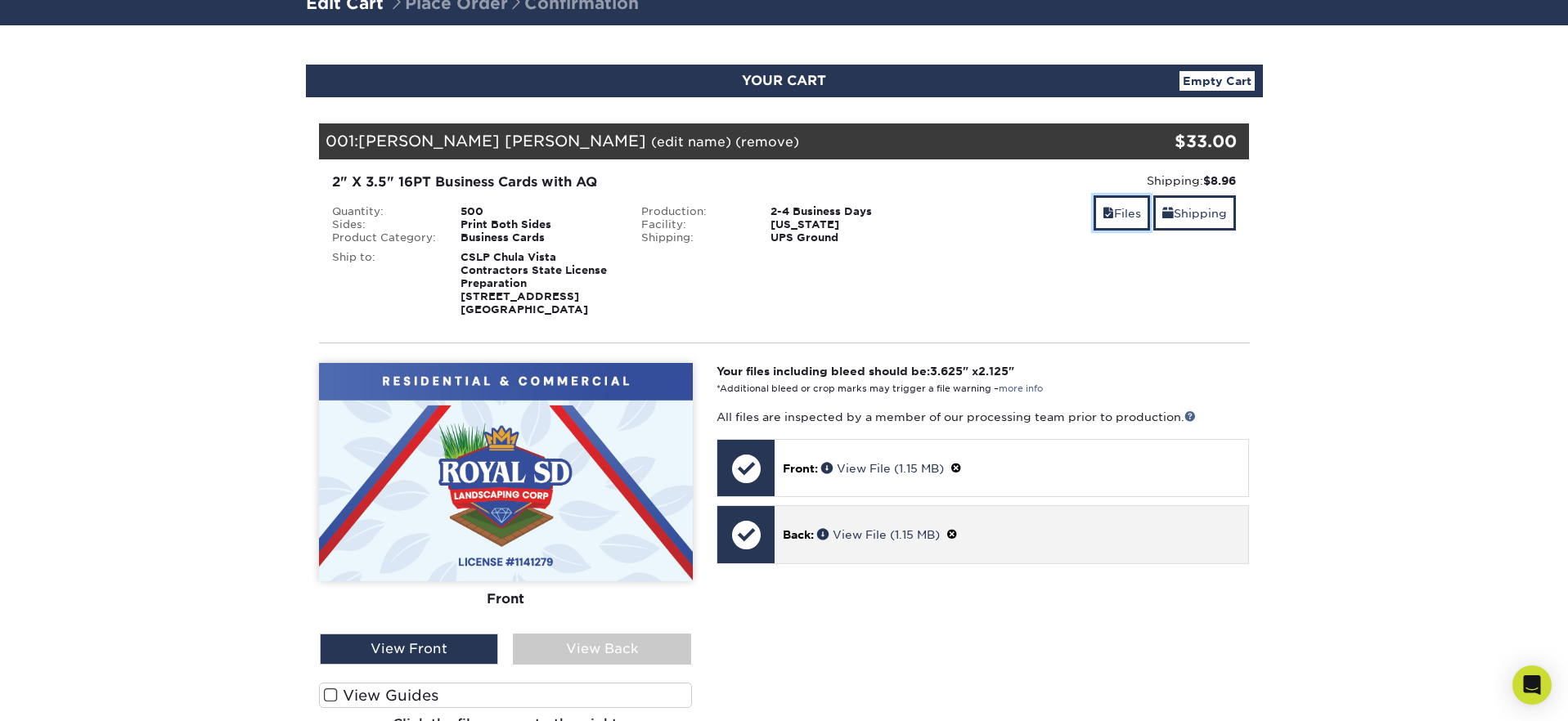
scroll to position [148, 0]
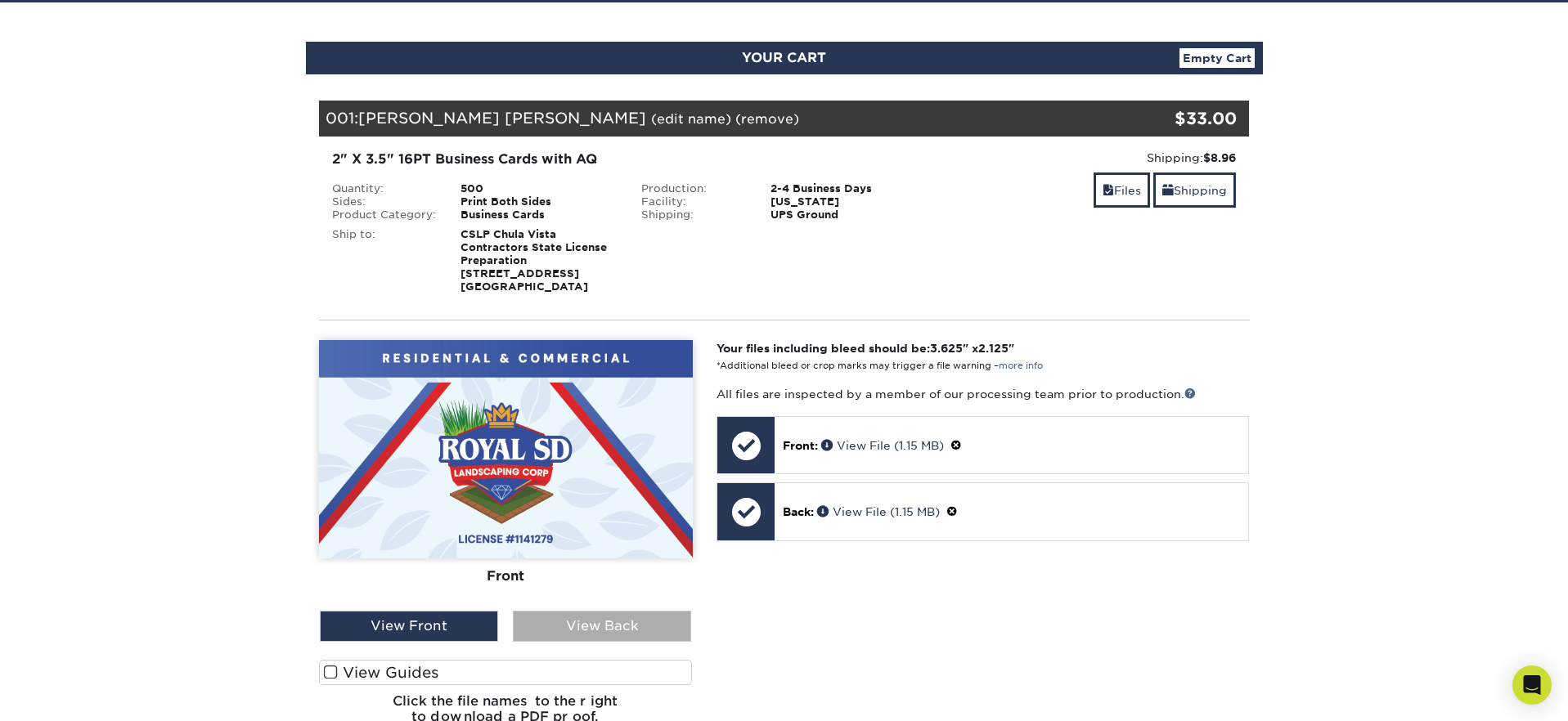
click at [593, 627] on div "View Back" at bounding box center [601, 625] width 178 height 31
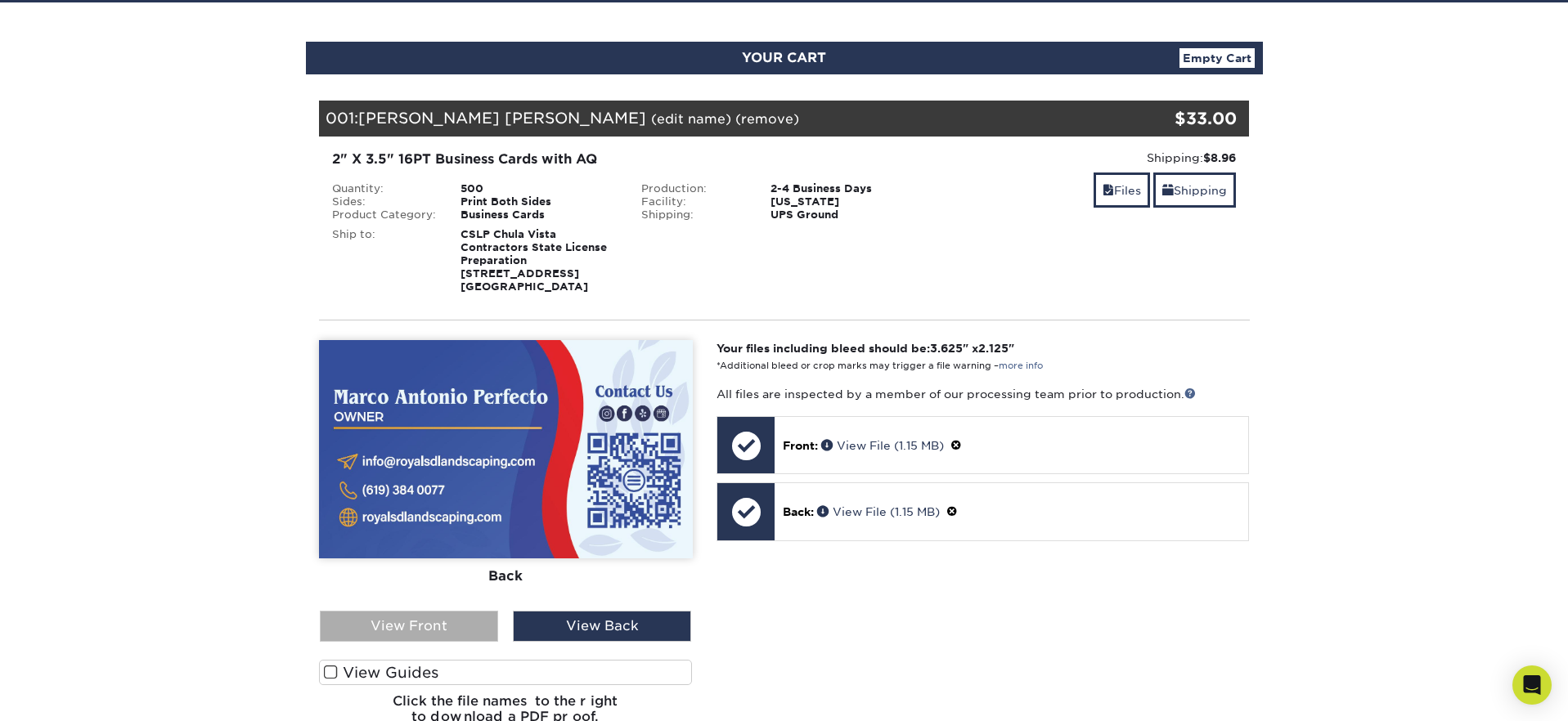
click at [440, 621] on div "View Front" at bounding box center [408, 625] width 178 height 31
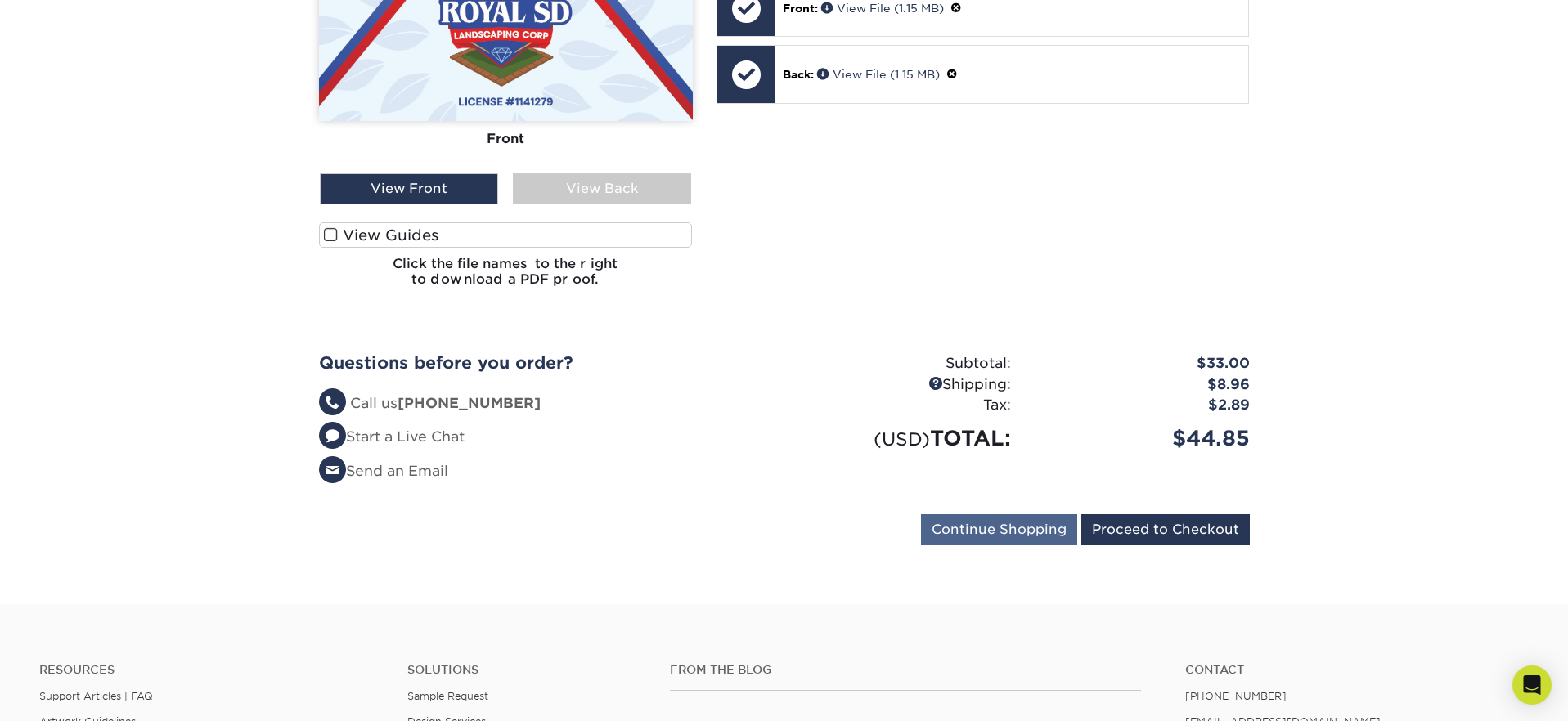
scroll to position [629, 0]
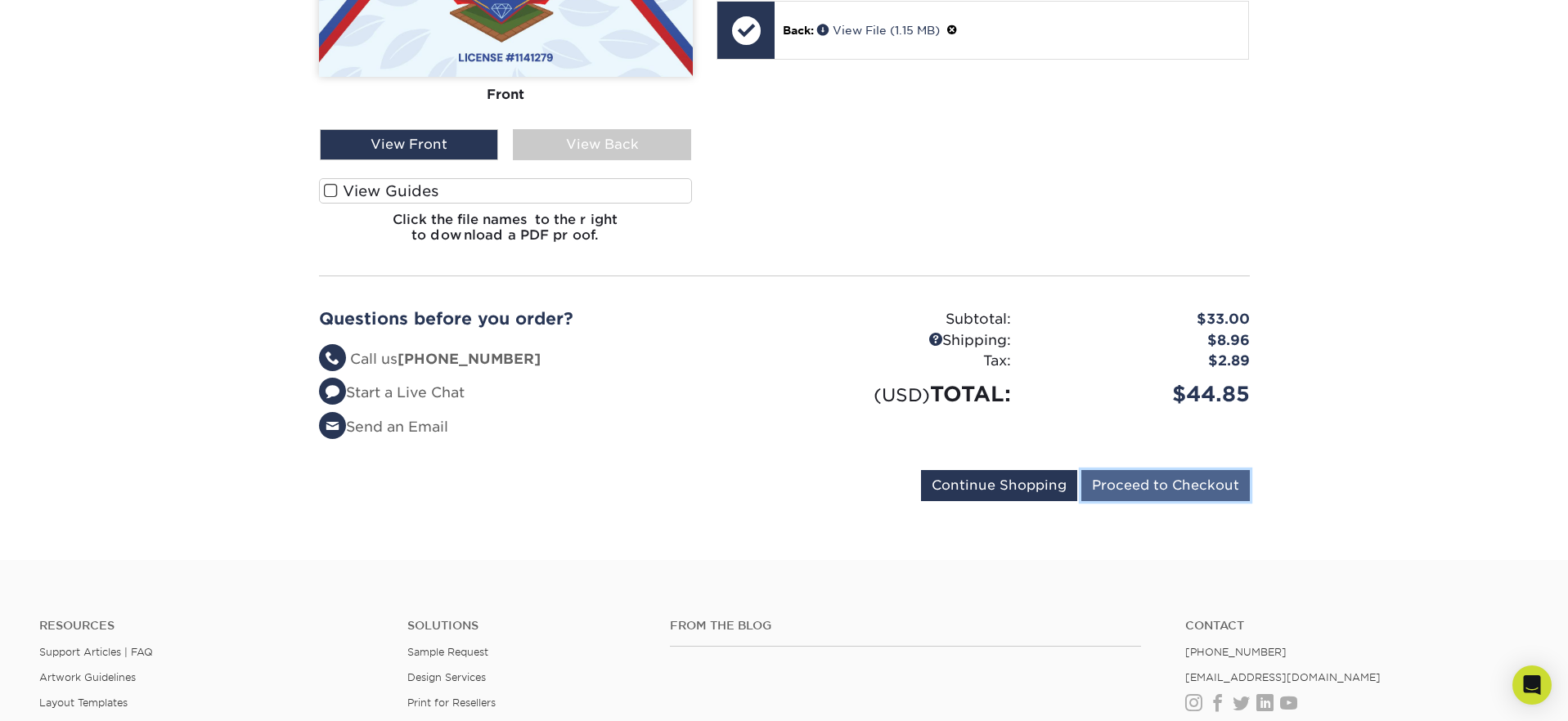
click at [1193, 483] on input "Proceed to Checkout" at bounding box center [1165, 485] width 169 height 31
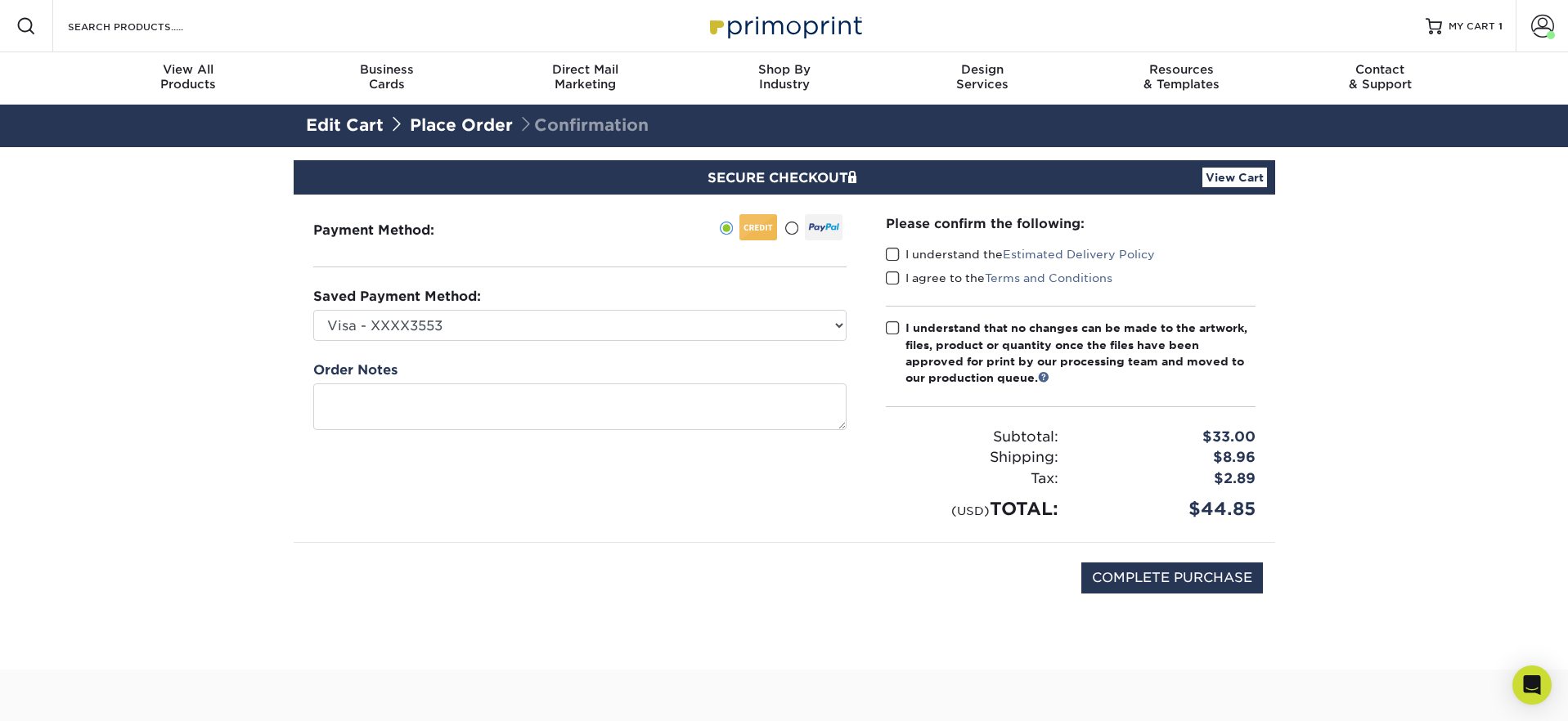
click at [895, 252] on span at bounding box center [892, 255] width 14 height 16
click at [0, 0] on input "I understand the Estimated Delivery Policy" at bounding box center [0, 0] width 0 height 0
click at [893, 274] on span at bounding box center [892, 278] width 14 height 16
click at [0, 0] on input "I agree to the Terms and Conditions" at bounding box center [0, 0] width 0 height 0
click at [892, 331] on span at bounding box center [892, 328] width 14 height 16
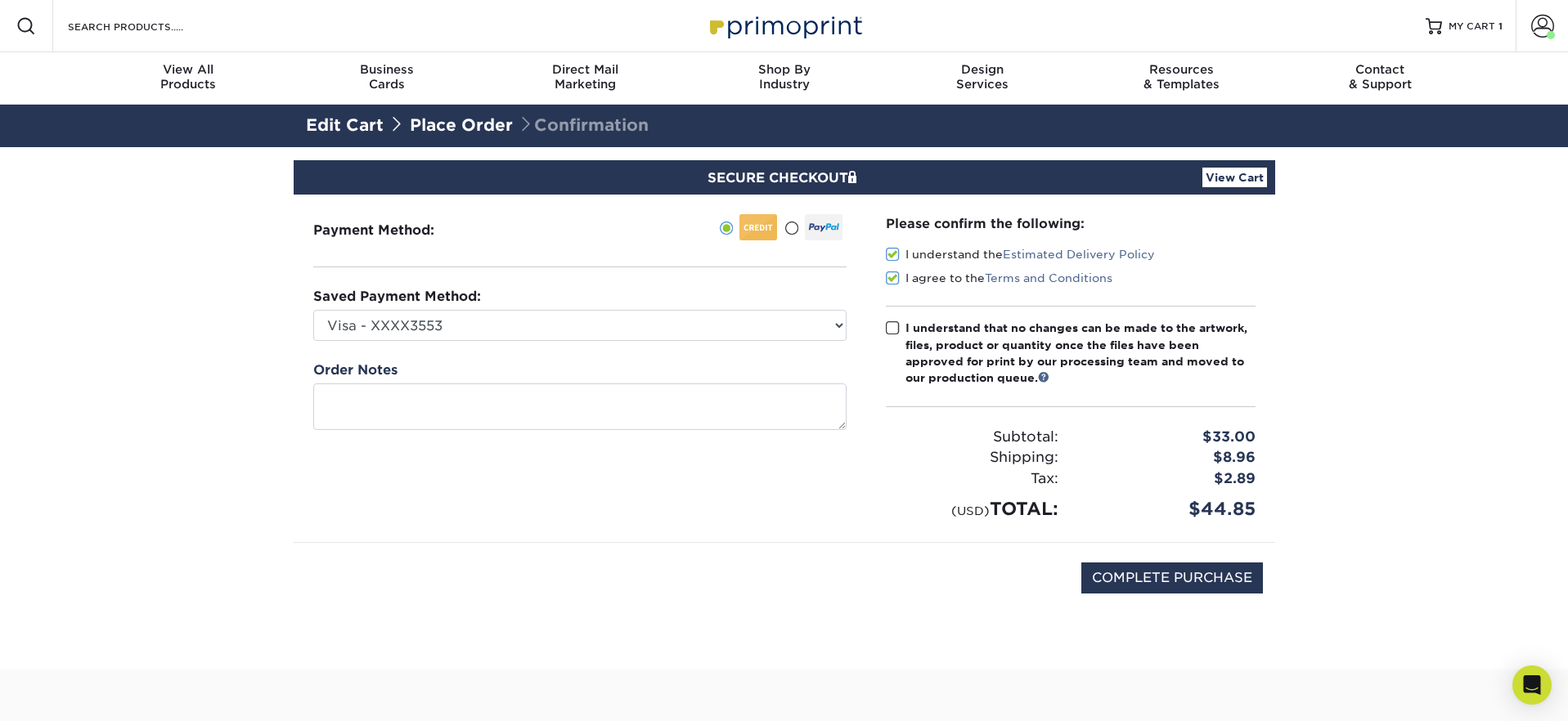
click at [0, 0] on input "I understand that no changes can be made to the artwork, files, product or quan…" at bounding box center [0, 0] width 0 height 0
click at [945, 567] on div "COMPLETE PURCHASE" at bounding box center [783, 586] width 956 height 87
click at [1151, 582] on input "COMPLETE PURCHASE" at bounding box center [1172, 578] width 182 height 31
type input "PROCESSING, PLEASE WAIT..."
